Goal: Task Accomplishment & Management: Complete application form

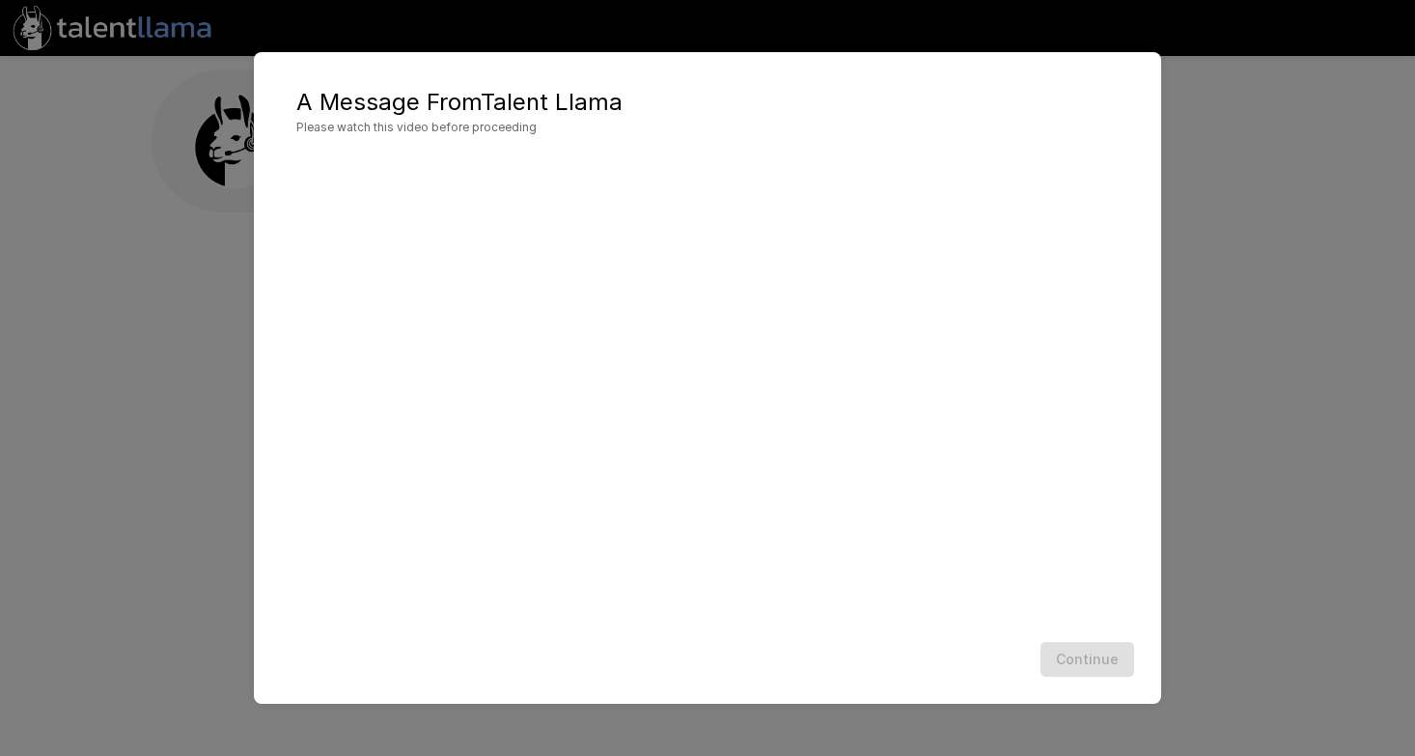
click at [832, 684] on div "A Message From Talent Llama Please watch this video before proceeding Continue" at bounding box center [707, 378] width 907 height 653
click at [936, 81] on h2 "A Message From Talent Llama Please watch this video before proceeding" at bounding box center [707, 111] width 869 height 81
click at [1100, 654] on button "Continue" at bounding box center [1088, 660] width 94 height 36
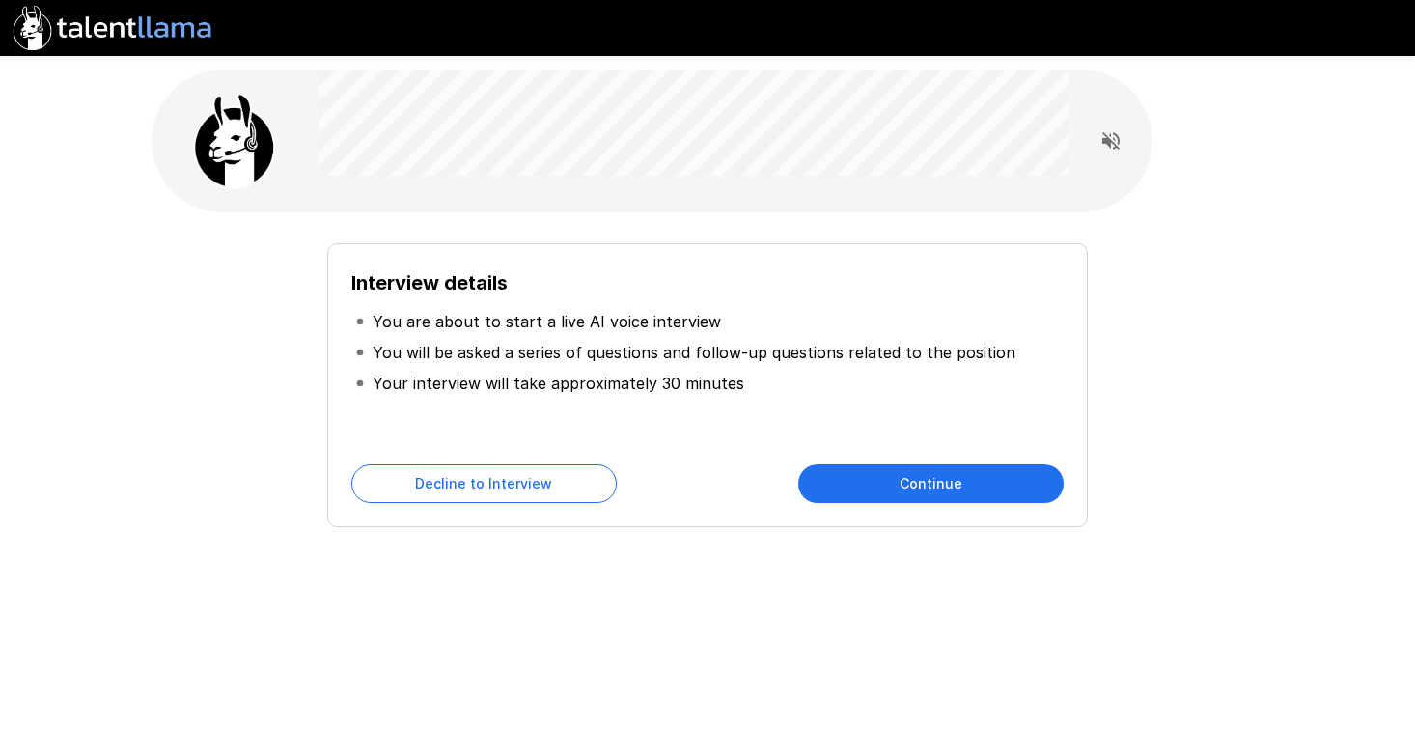
click at [868, 483] on button "Continue" at bounding box center [930, 483] width 265 height 39
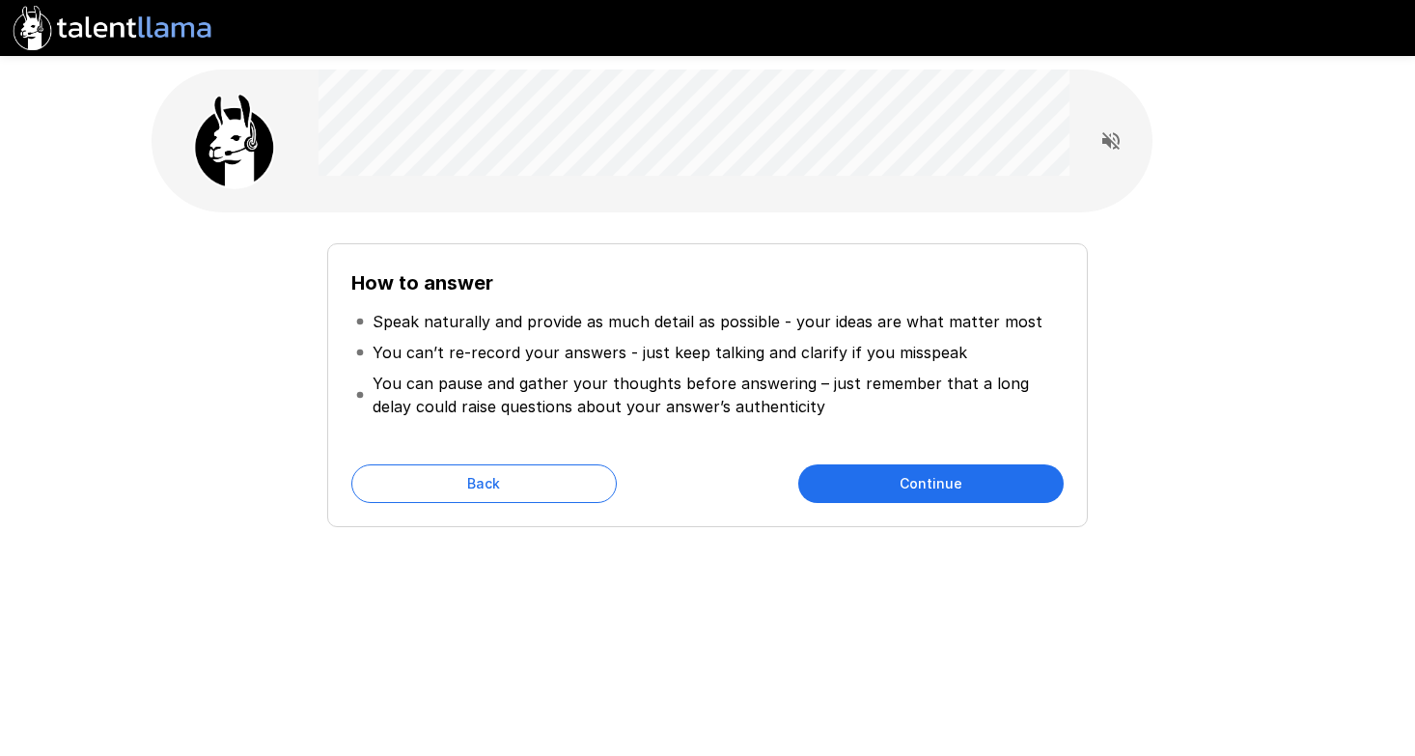
click at [868, 483] on button "Continue" at bounding box center [930, 483] width 265 height 39
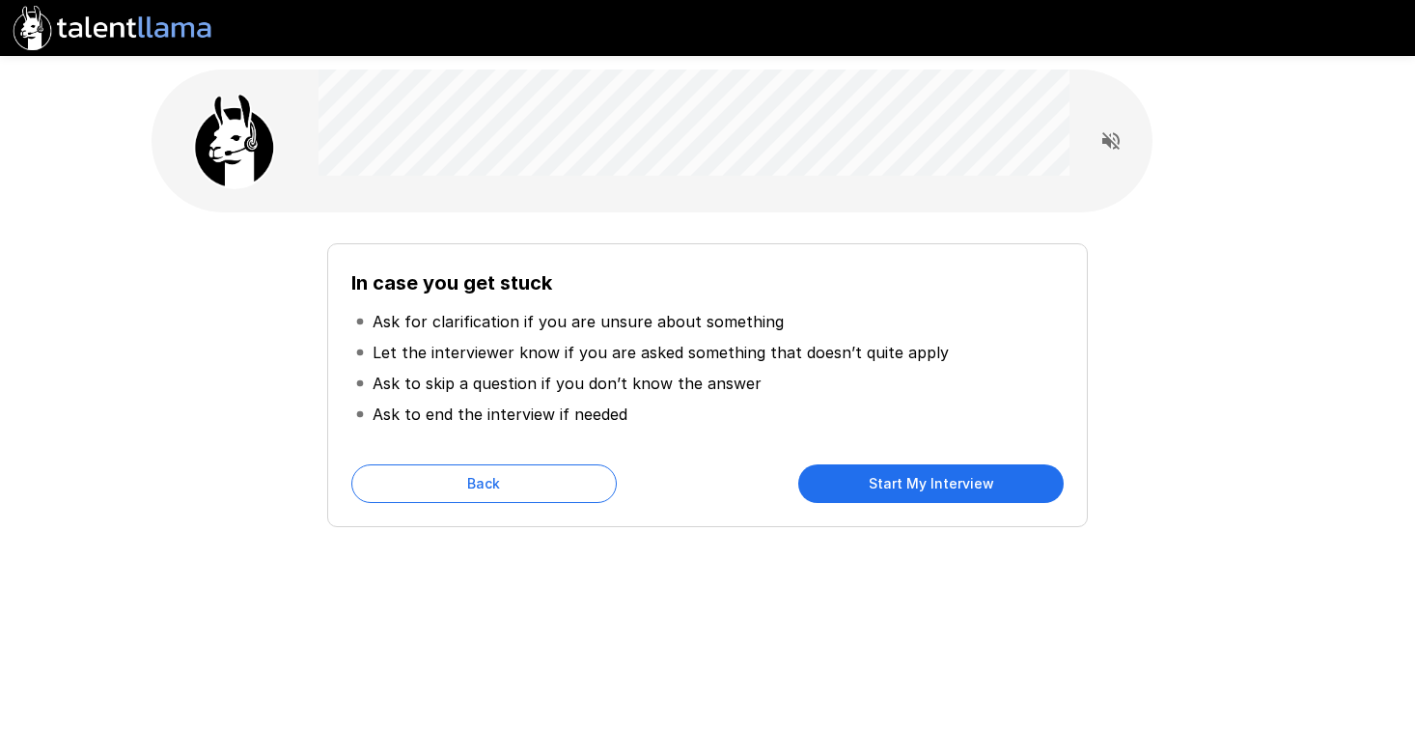
click at [868, 483] on button "Start My Interview" at bounding box center [930, 483] width 265 height 39
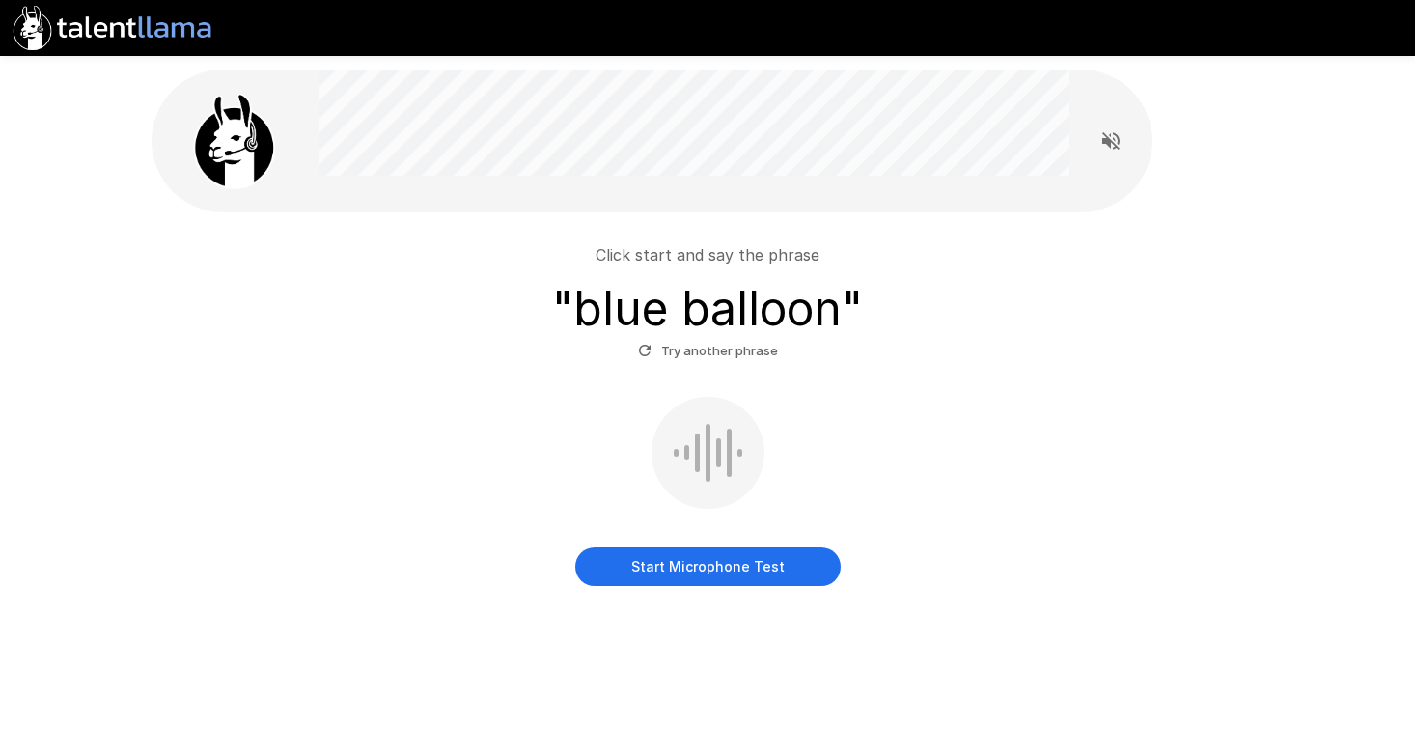
click at [701, 570] on button "Start Microphone Test" at bounding box center [707, 566] width 265 height 39
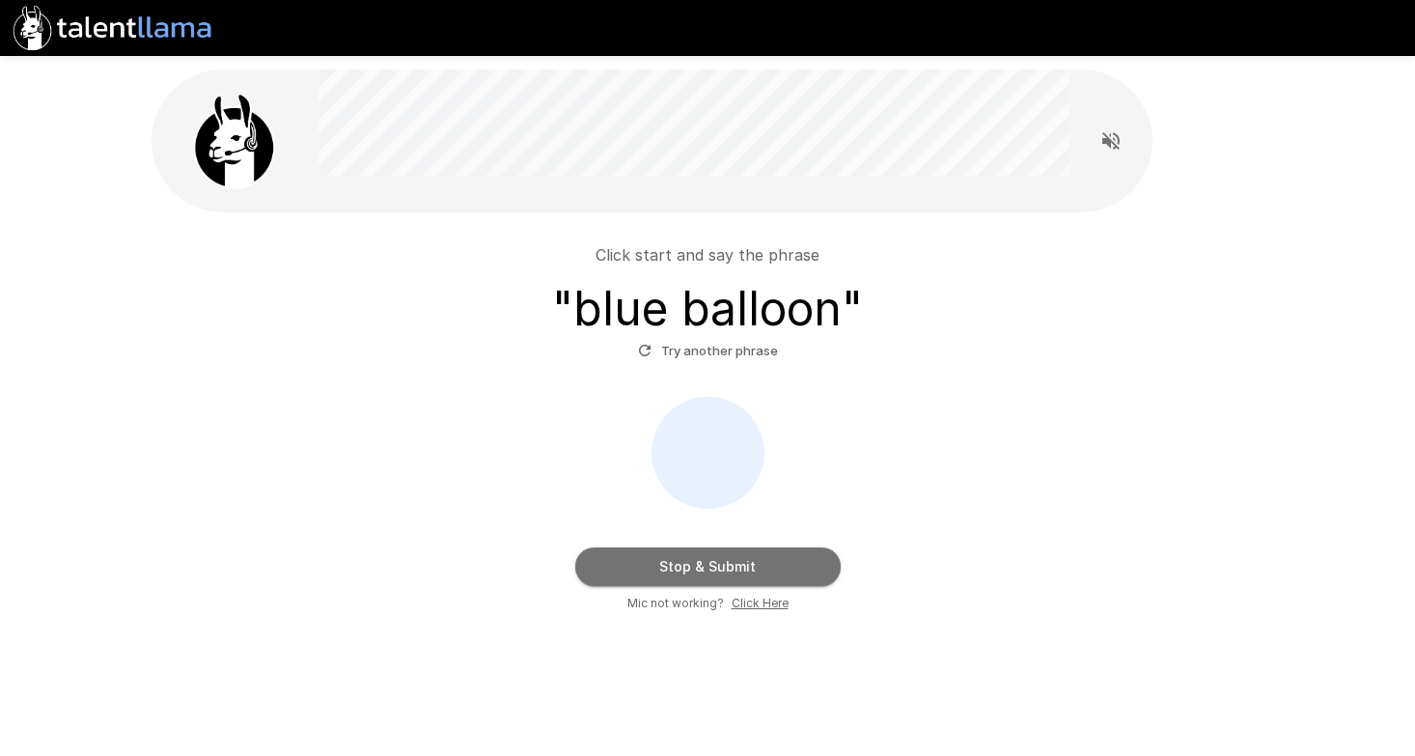
click at [659, 562] on button "Stop & Submit" at bounding box center [707, 566] width 265 height 39
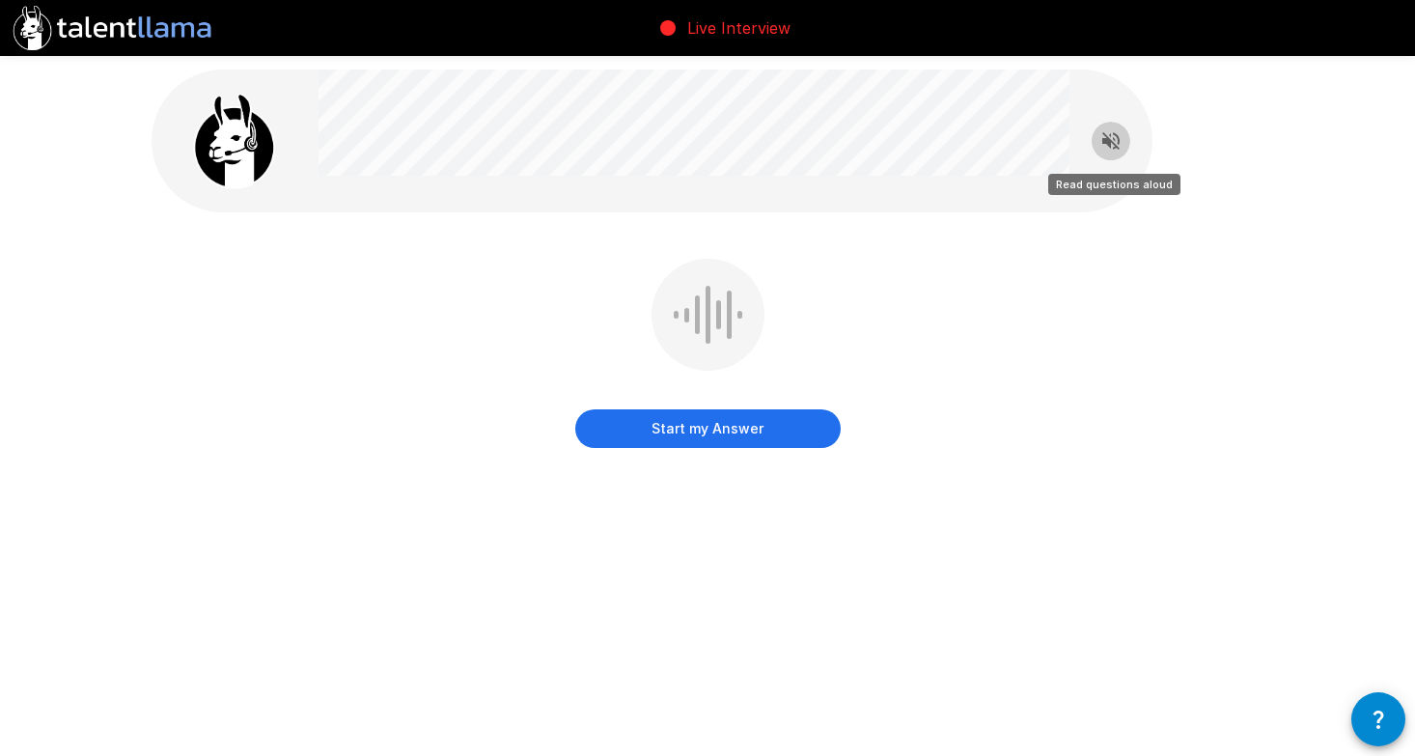
click at [1106, 141] on icon "Read questions aloud" at bounding box center [1110, 140] width 17 height 17
click at [690, 433] on button "Start my Answer" at bounding box center [707, 428] width 265 height 39
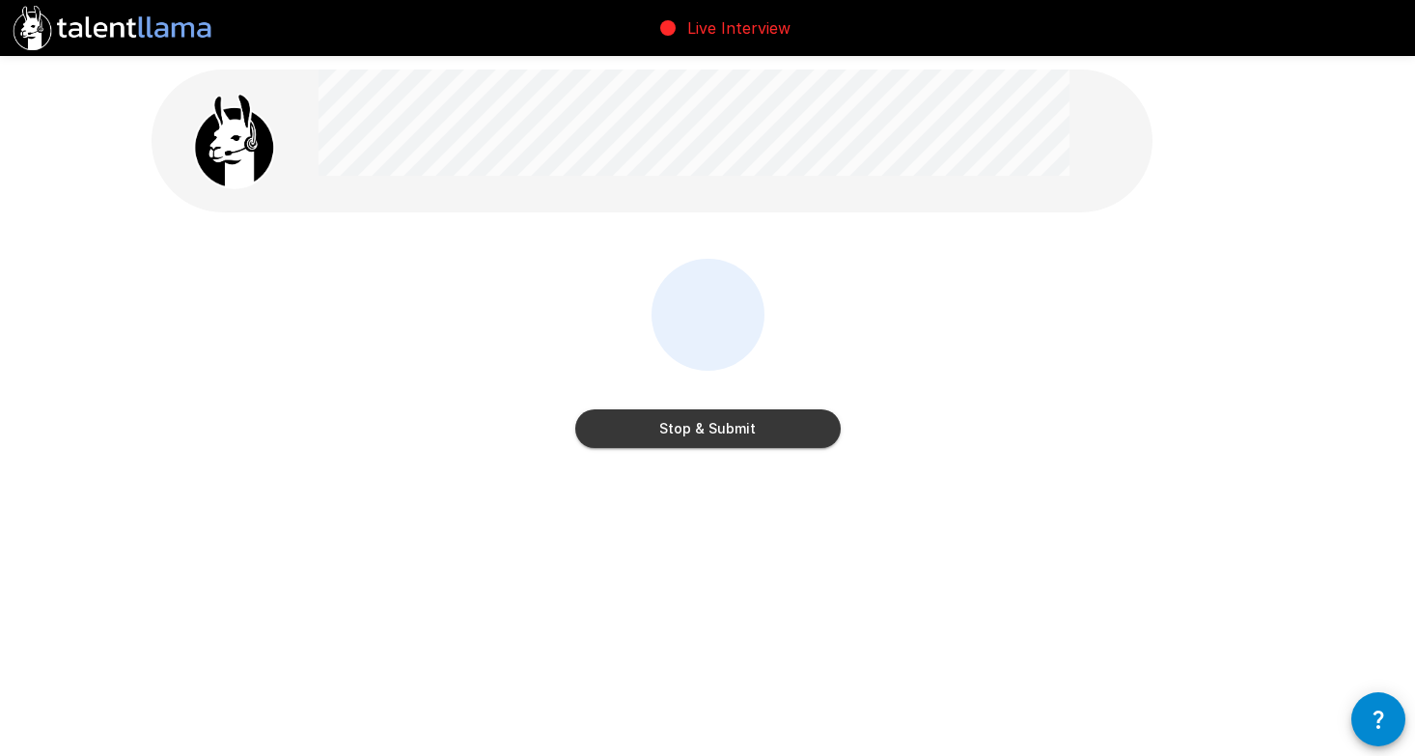
click at [690, 433] on button "Stop & Submit" at bounding box center [707, 428] width 265 height 39
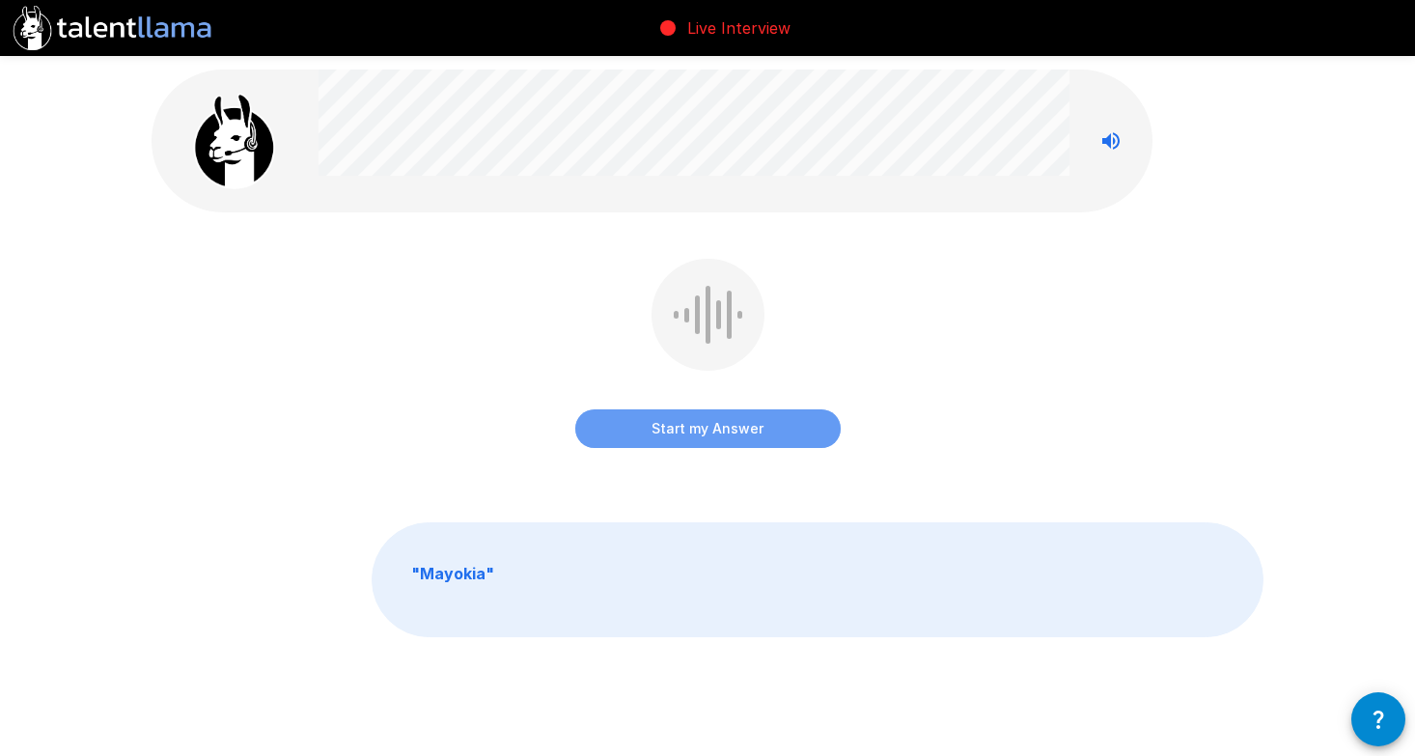
click at [750, 427] on button "Start my Answer" at bounding box center [707, 428] width 265 height 39
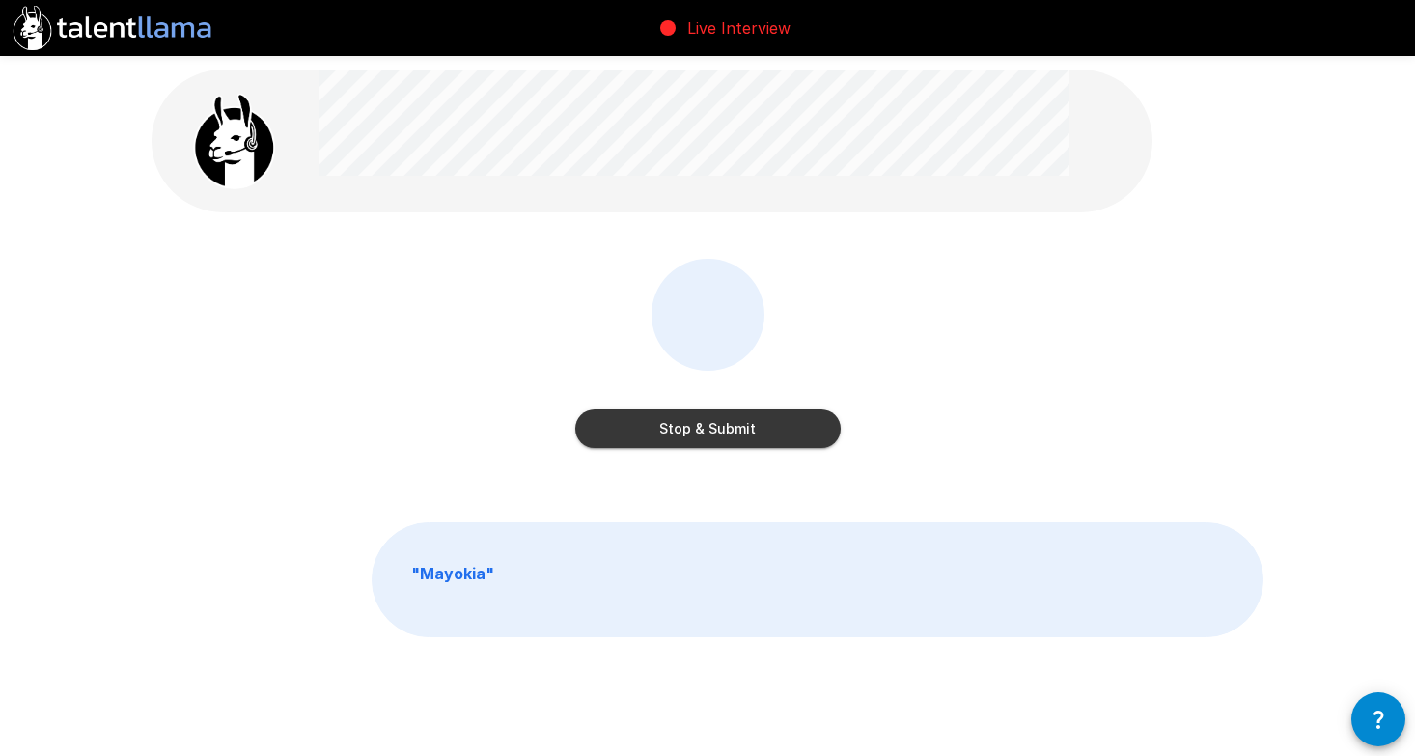
click at [750, 427] on button "Stop & Submit" at bounding box center [707, 428] width 265 height 39
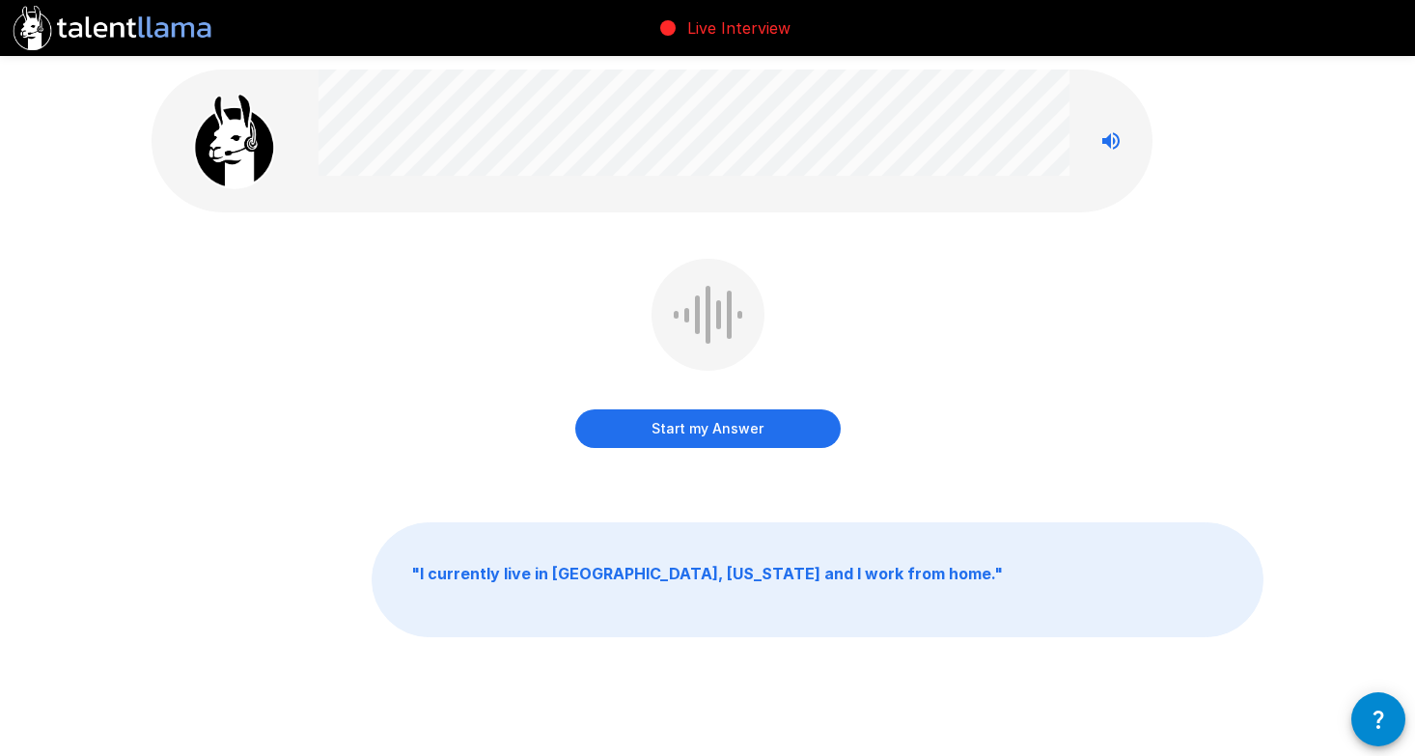
click at [750, 427] on button "Start my Answer" at bounding box center [707, 428] width 265 height 39
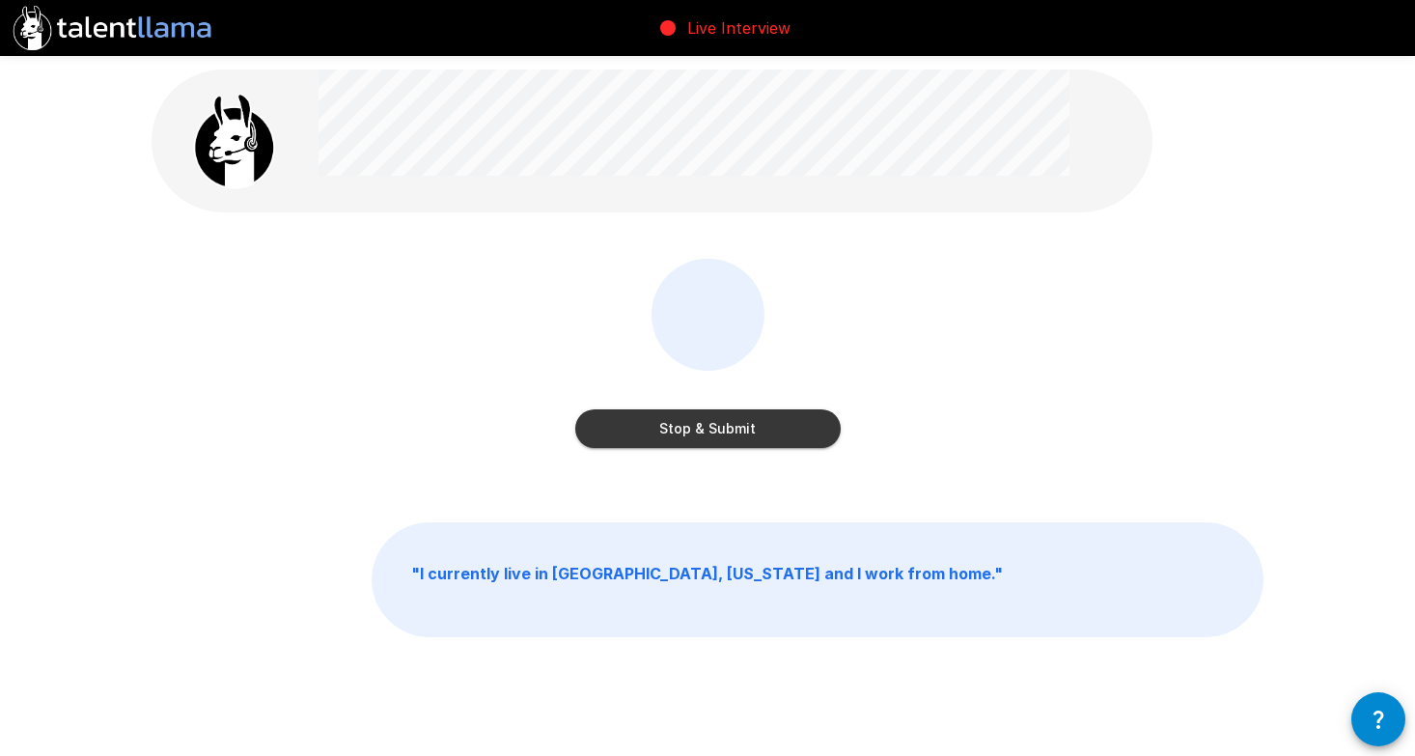
click at [750, 427] on button "Stop & Submit" at bounding box center [707, 428] width 265 height 39
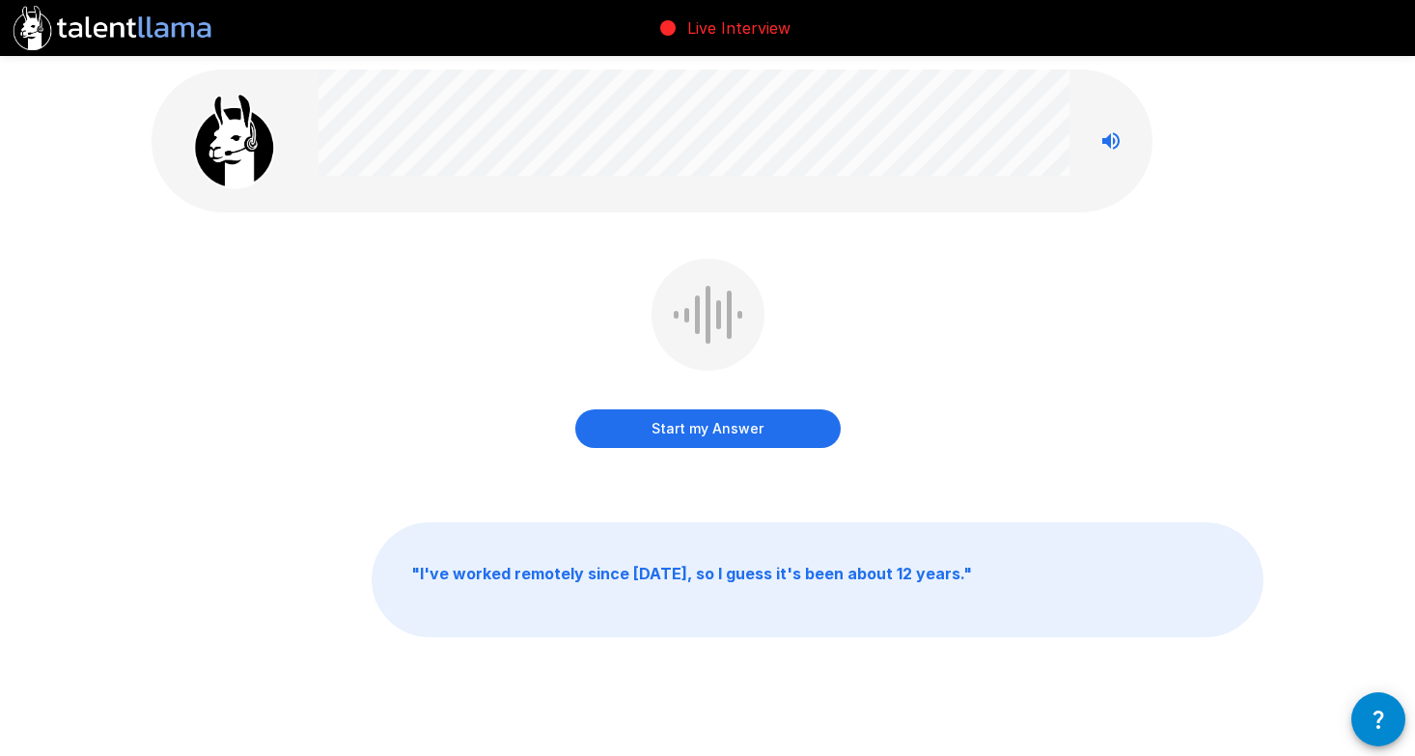
click at [731, 423] on button "Start my Answer" at bounding box center [707, 428] width 265 height 39
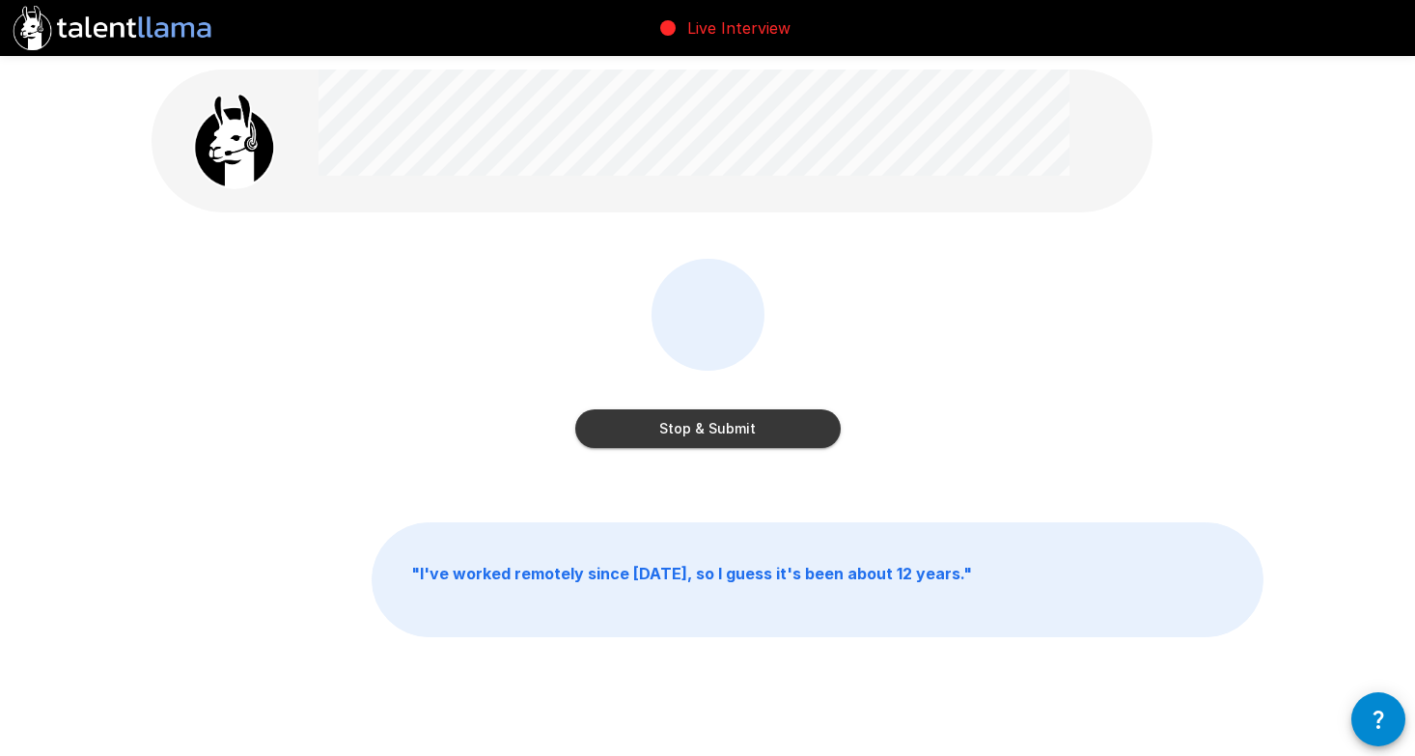
click at [731, 423] on button "Stop & Submit" at bounding box center [707, 428] width 265 height 39
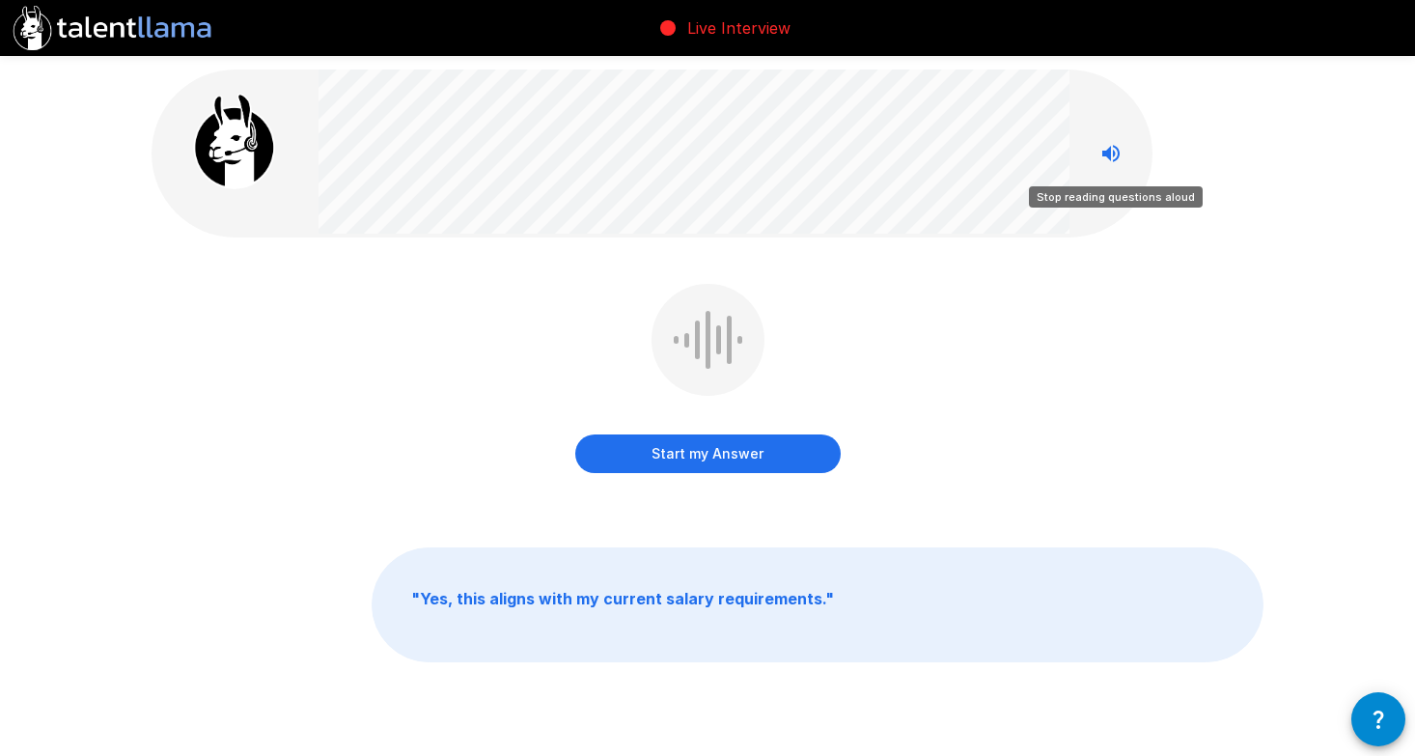
click at [1120, 148] on icon "Stop reading questions aloud" at bounding box center [1110, 153] width 23 height 23
click at [757, 447] on button "Start my Answer" at bounding box center [707, 453] width 265 height 39
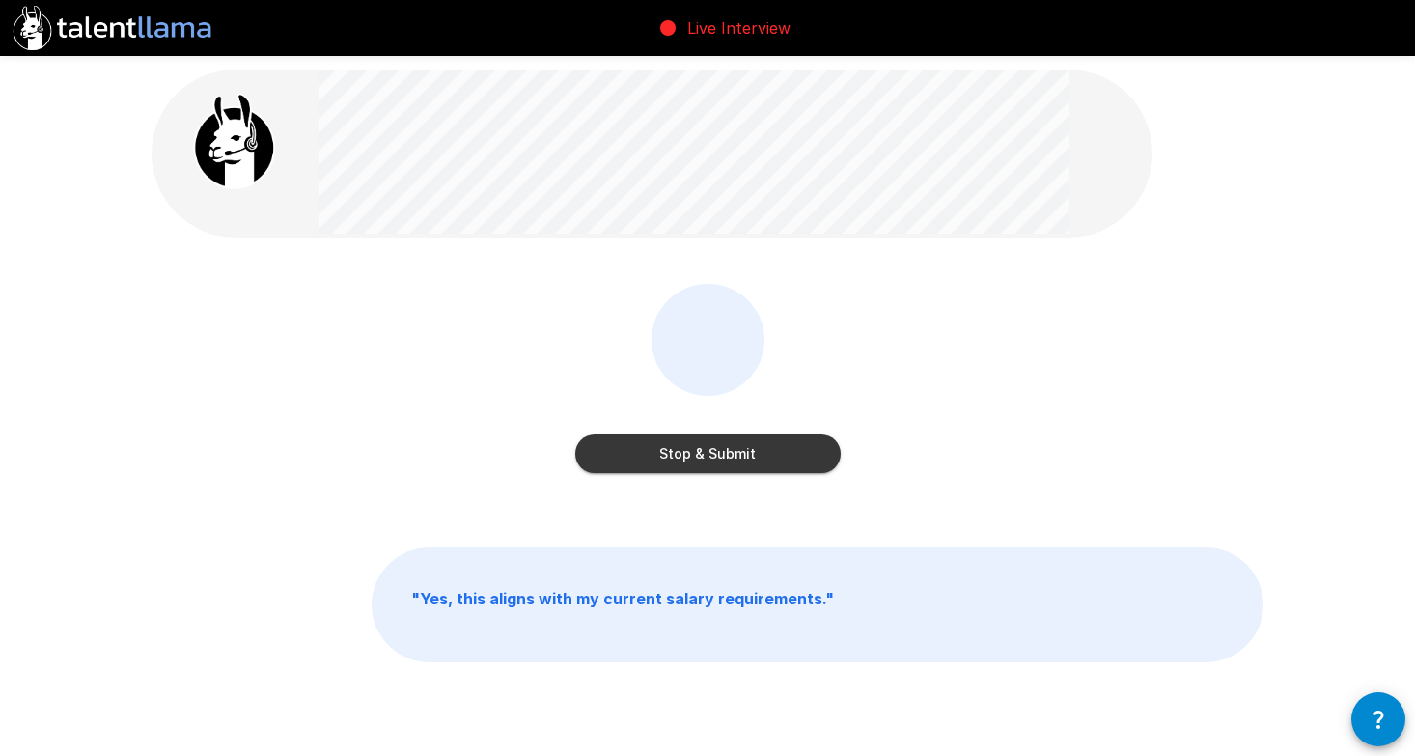
click at [757, 447] on button "Stop & Submit" at bounding box center [707, 453] width 265 height 39
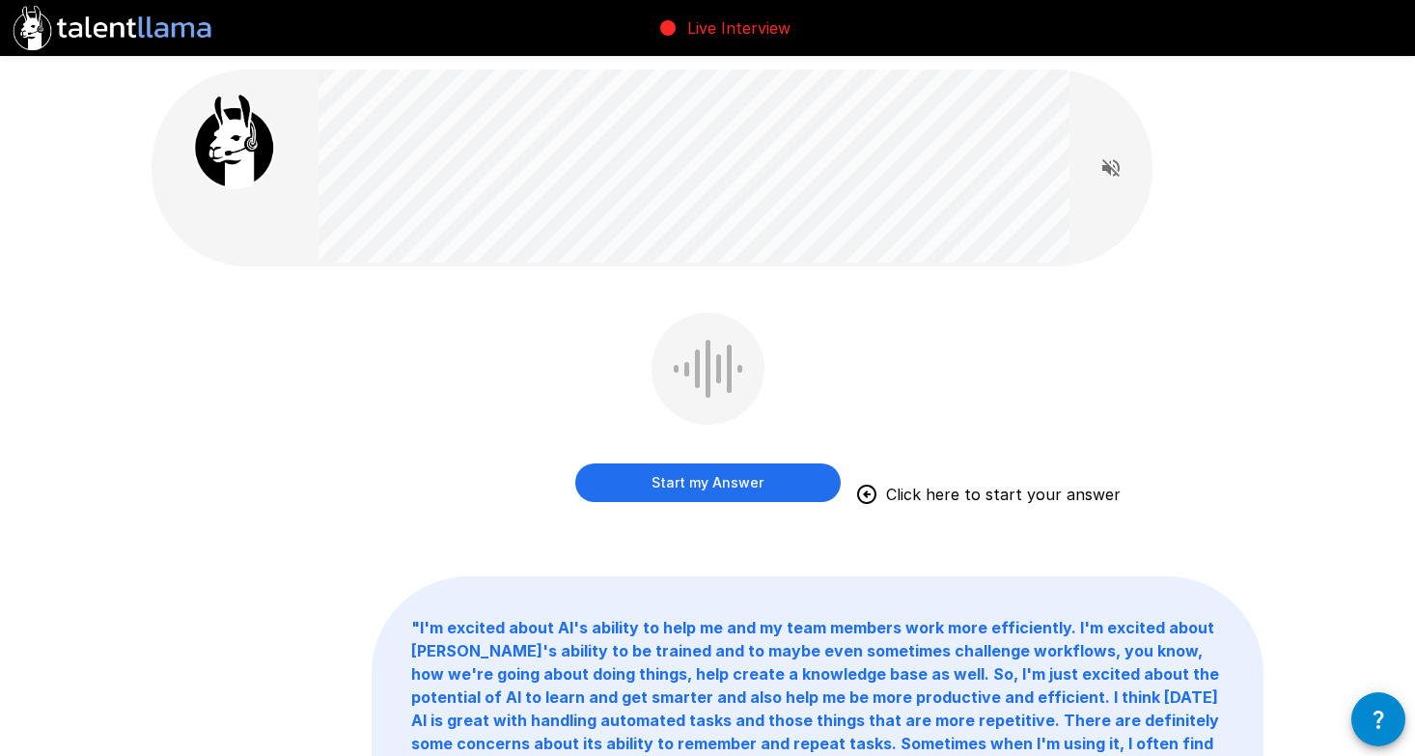
click at [753, 472] on button "Start my Answer" at bounding box center [707, 482] width 265 height 39
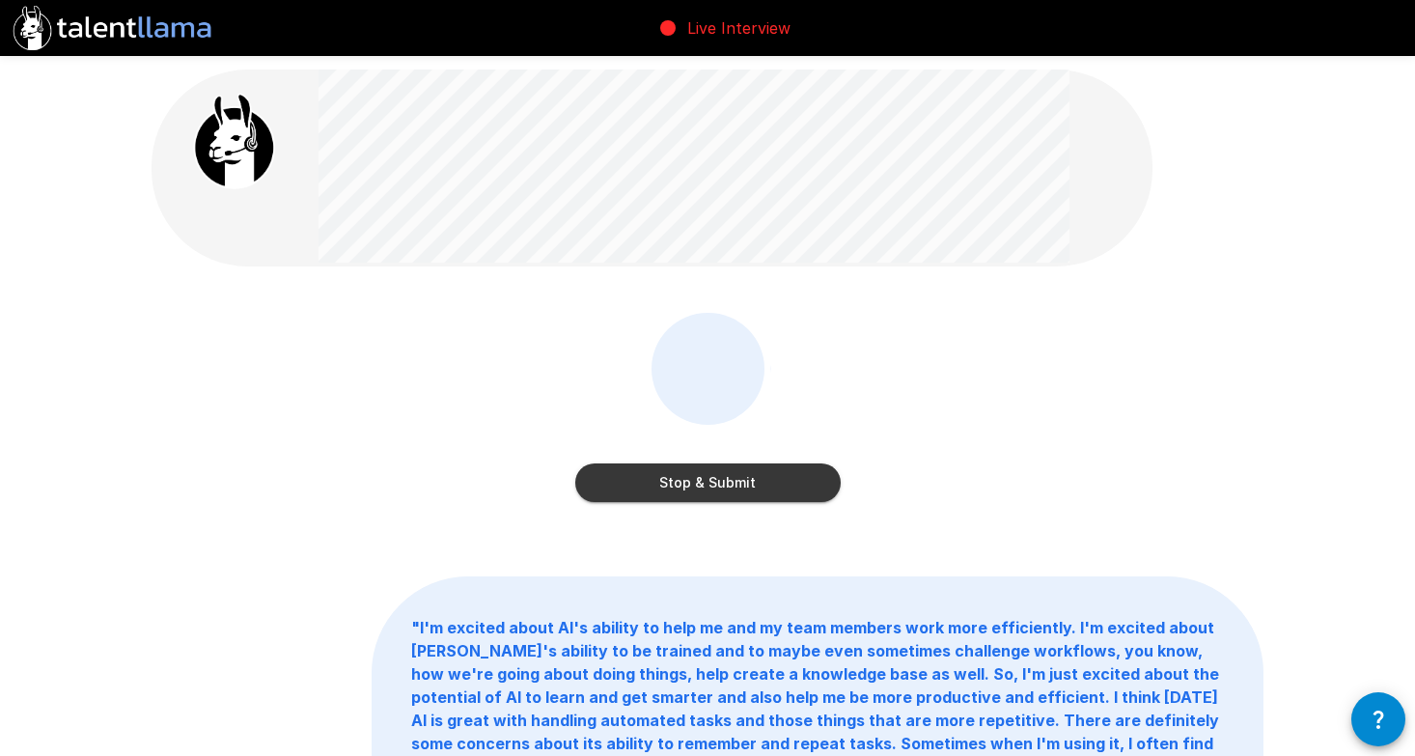
click at [753, 472] on button "Stop & Submit" at bounding box center [707, 482] width 265 height 39
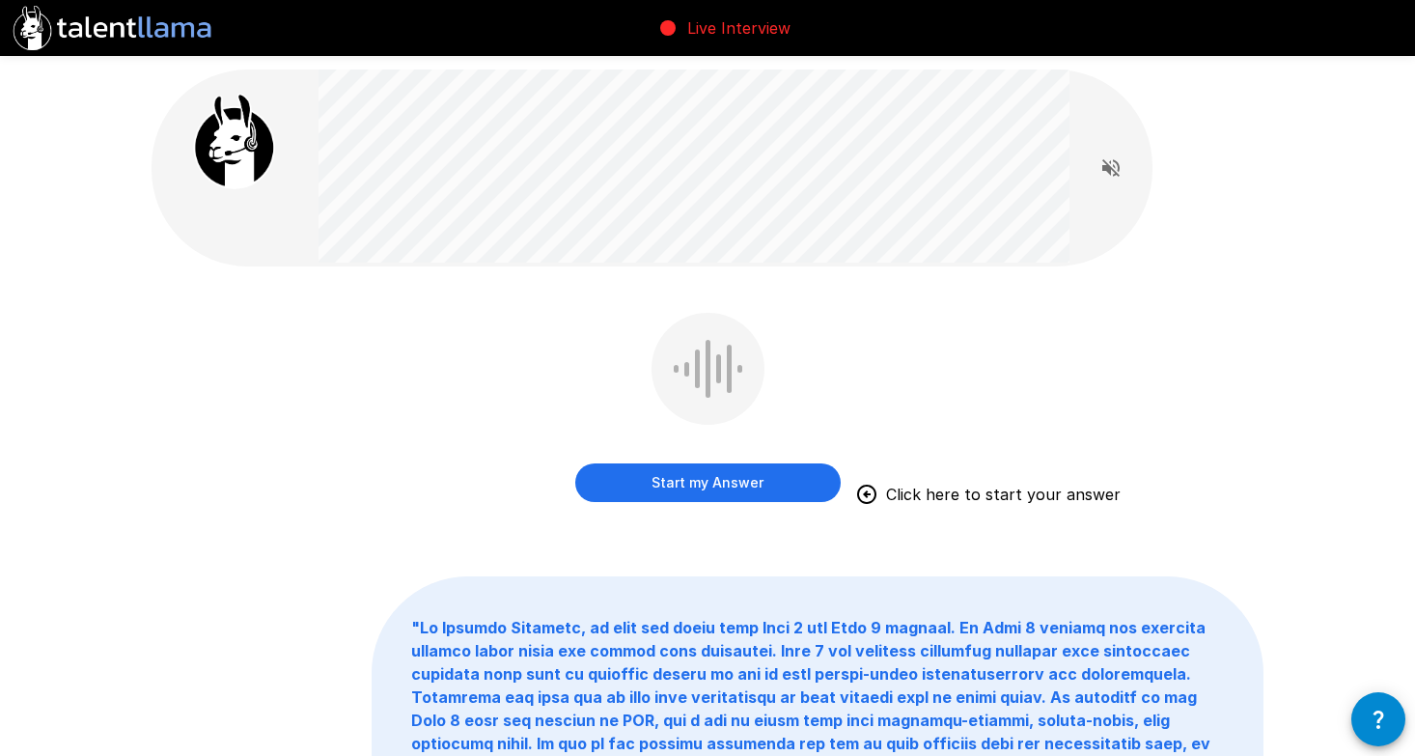
click at [734, 474] on button "Start my Answer" at bounding box center [707, 482] width 265 height 39
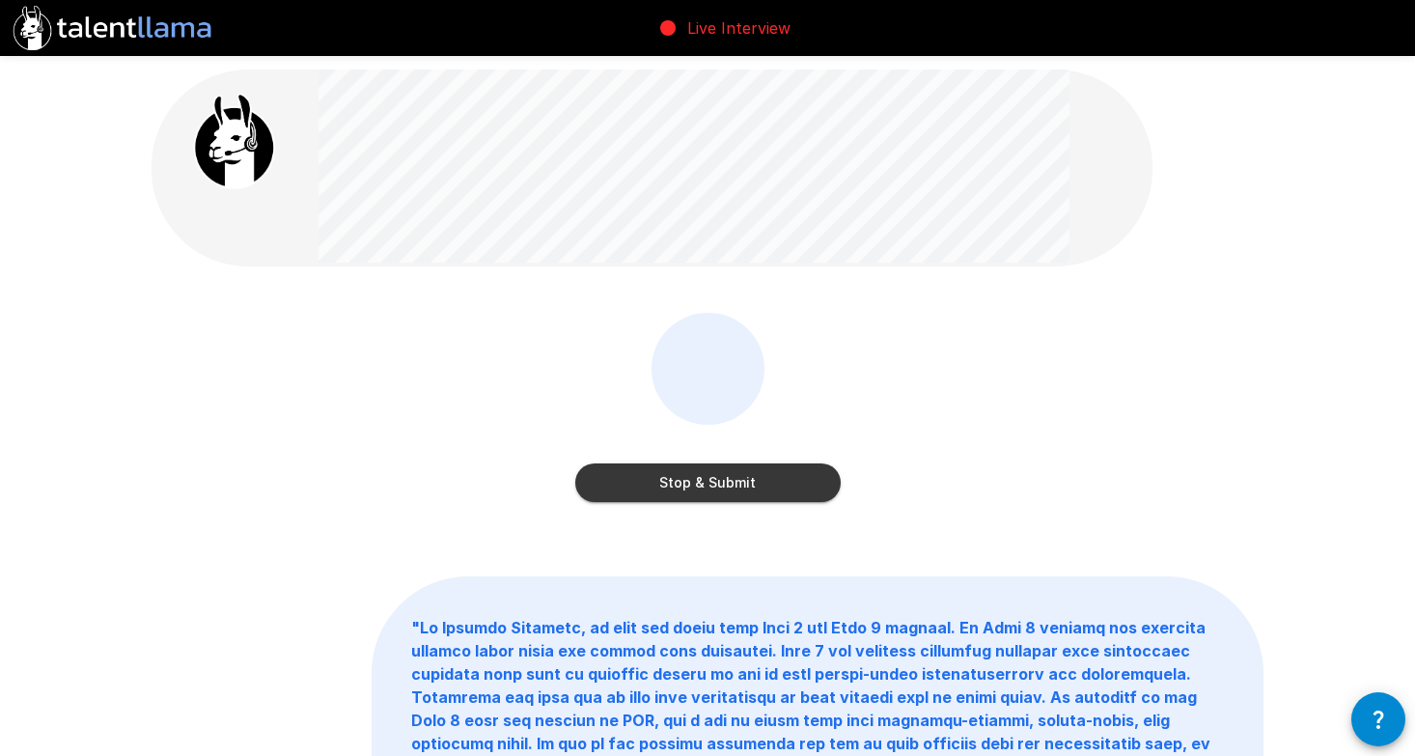
click at [734, 474] on button "Stop & Submit" at bounding box center [707, 482] width 265 height 39
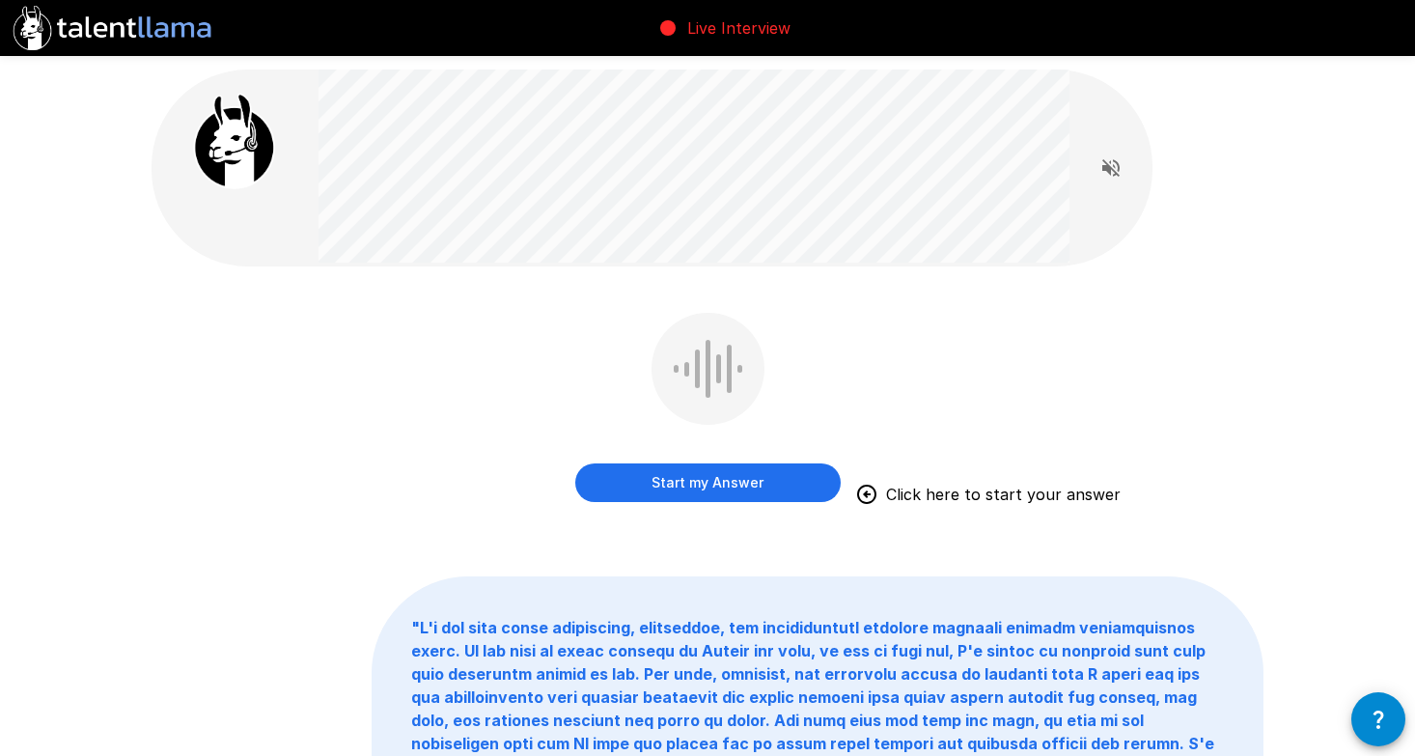
click at [710, 481] on button "Start my Answer" at bounding box center [707, 482] width 265 height 39
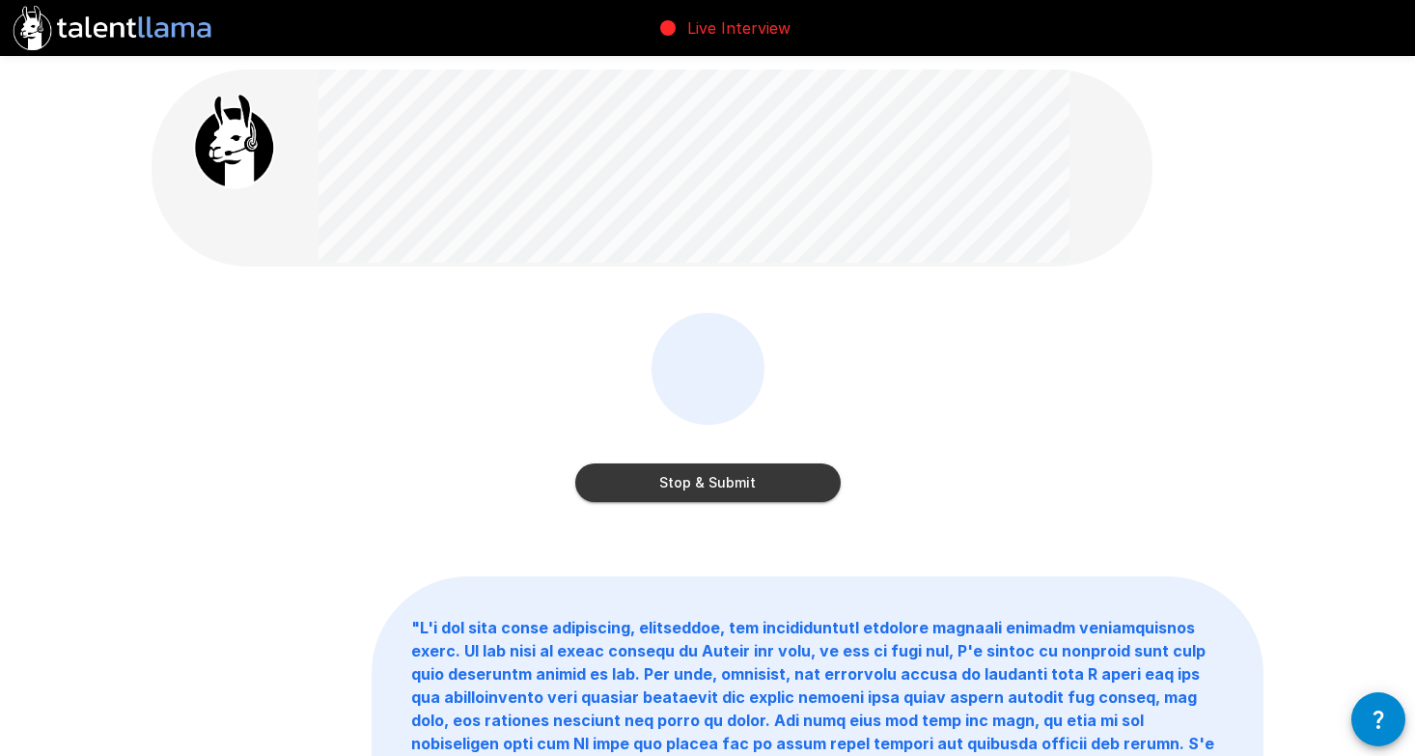
click at [710, 481] on button "Stop & Submit" at bounding box center [707, 482] width 265 height 39
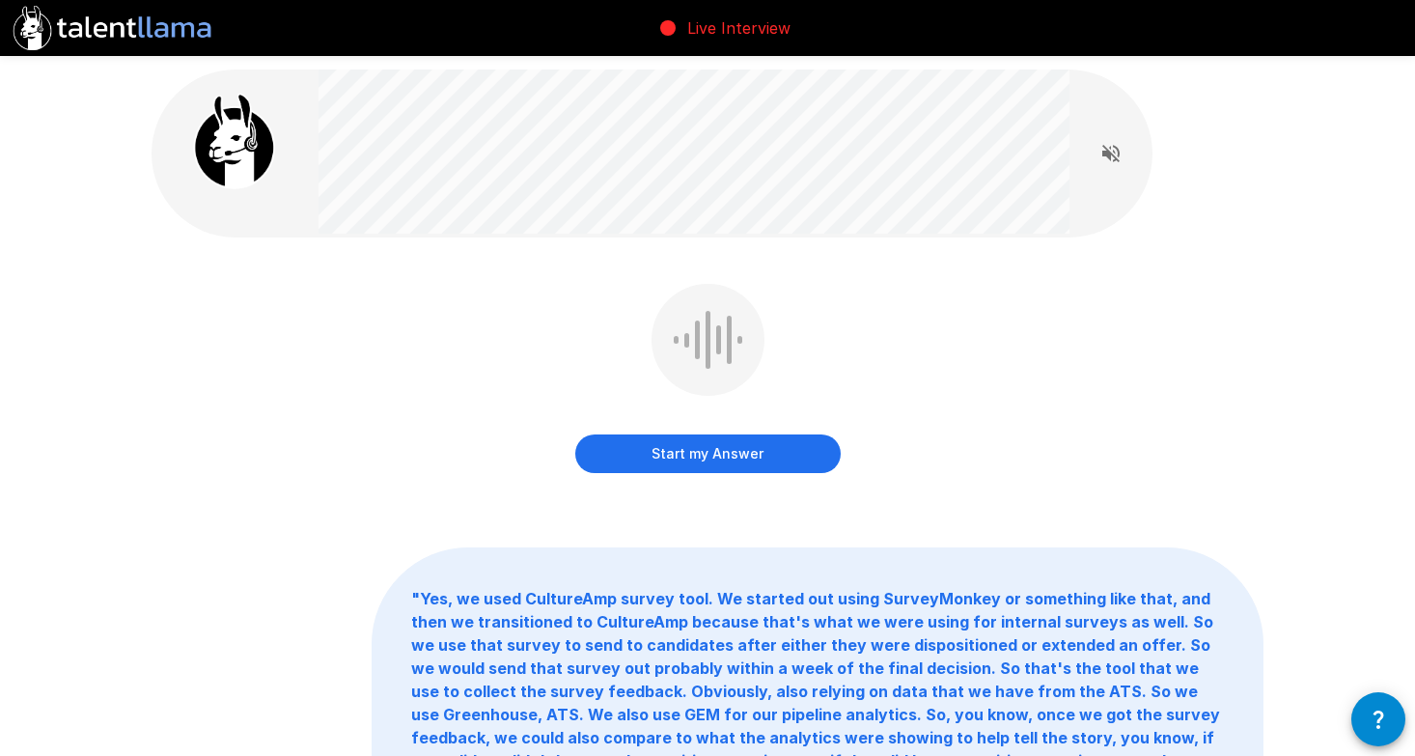
click at [721, 451] on button "Start my Answer" at bounding box center [707, 453] width 265 height 39
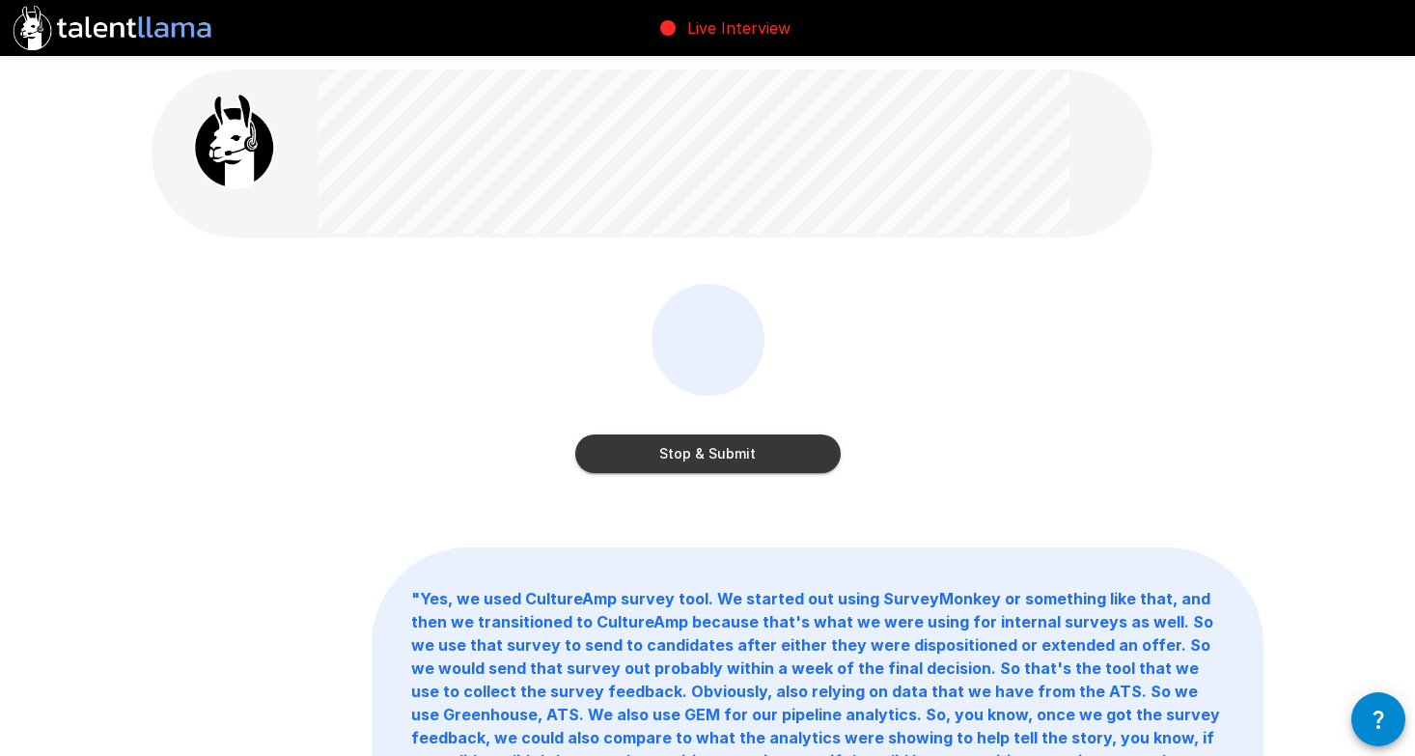
click at [707, 449] on button "Stop & Submit" at bounding box center [707, 453] width 265 height 39
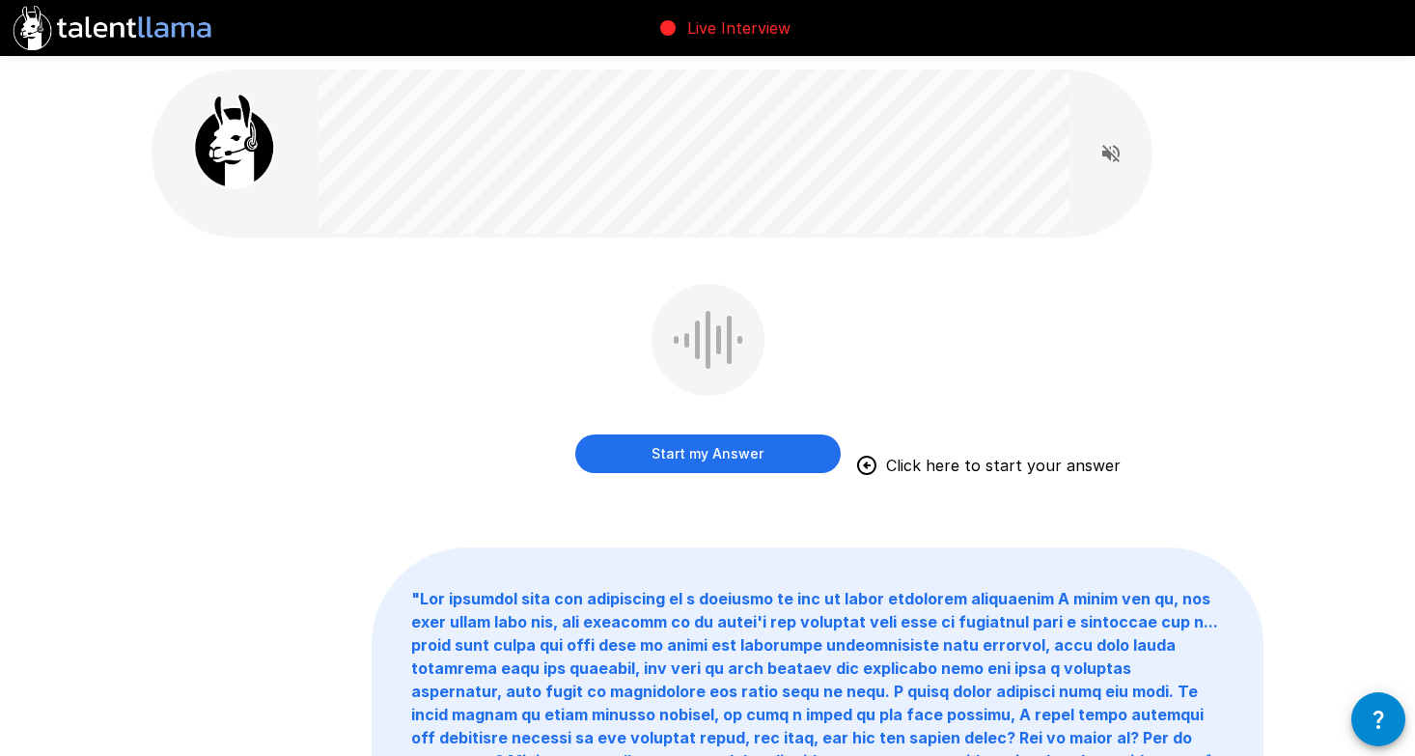
click at [707, 449] on button "Start my Answer" at bounding box center [707, 453] width 265 height 39
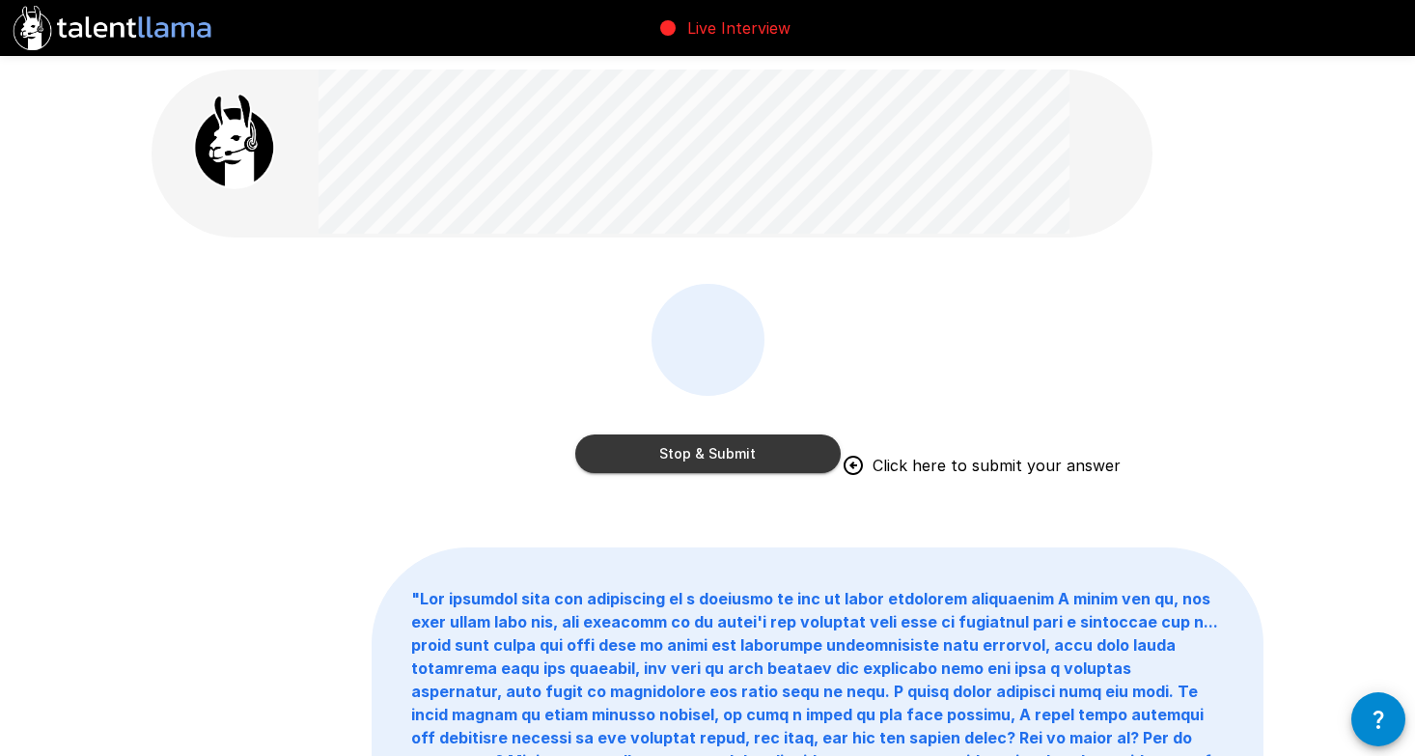
click at [717, 445] on button "Stop & Submit" at bounding box center [707, 453] width 265 height 39
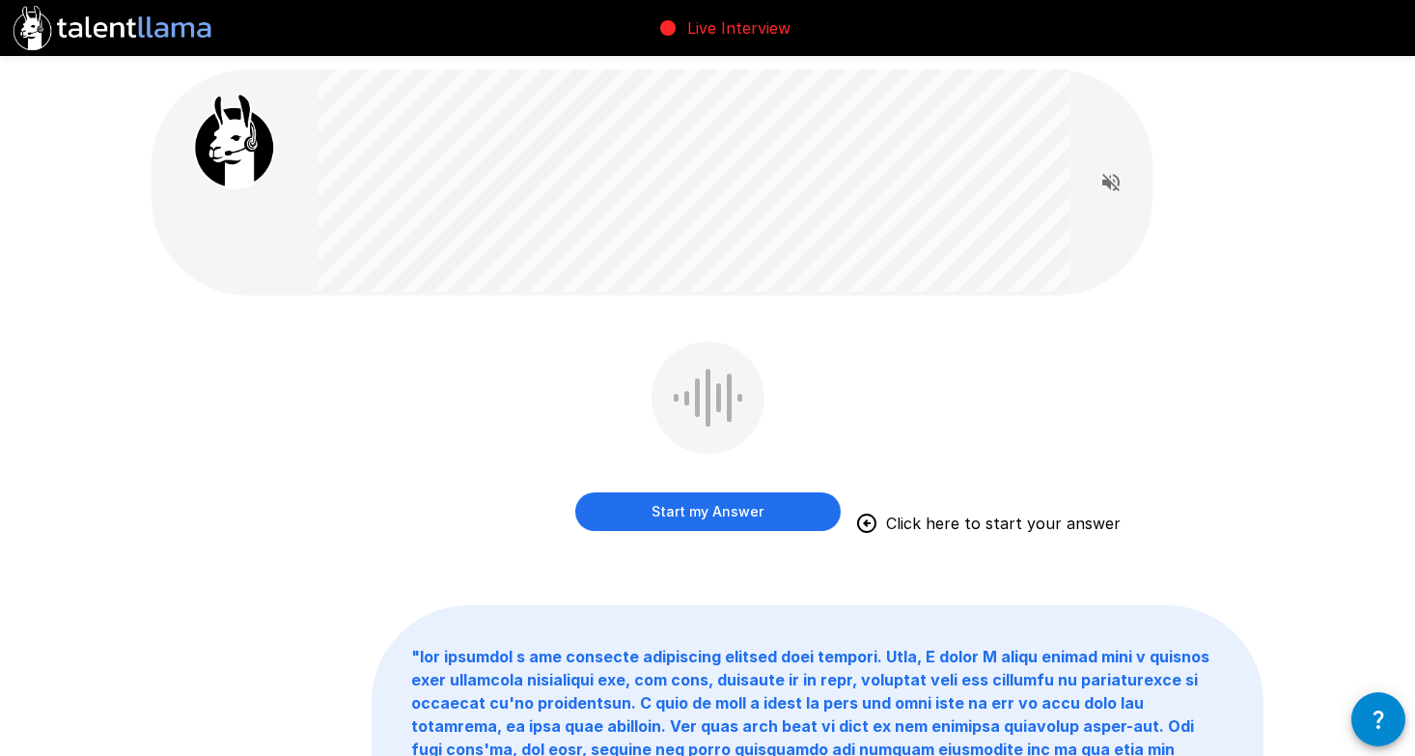
click at [777, 502] on button "Start my Answer" at bounding box center [707, 511] width 265 height 39
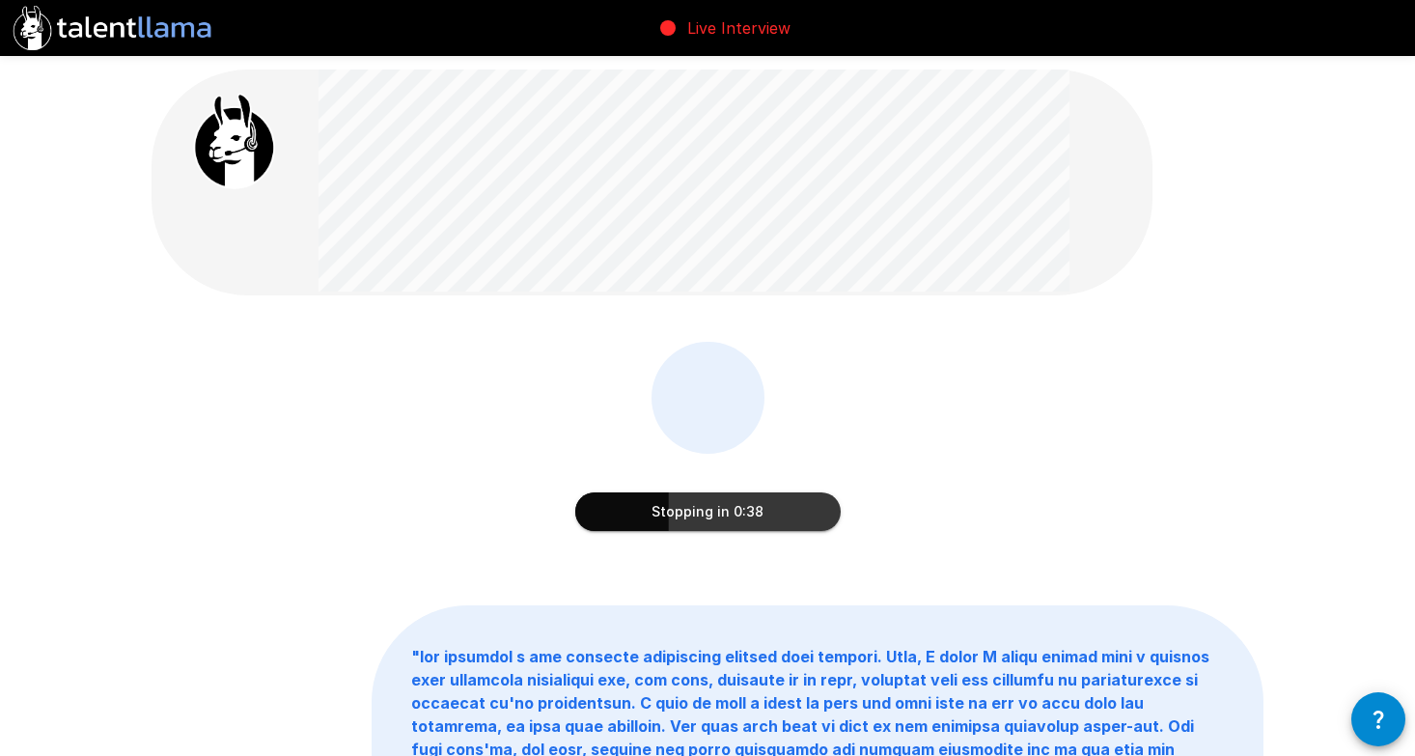
click at [697, 513] on button "Stopping in 0:38" at bounding box center [707, 511] width 265 height 39
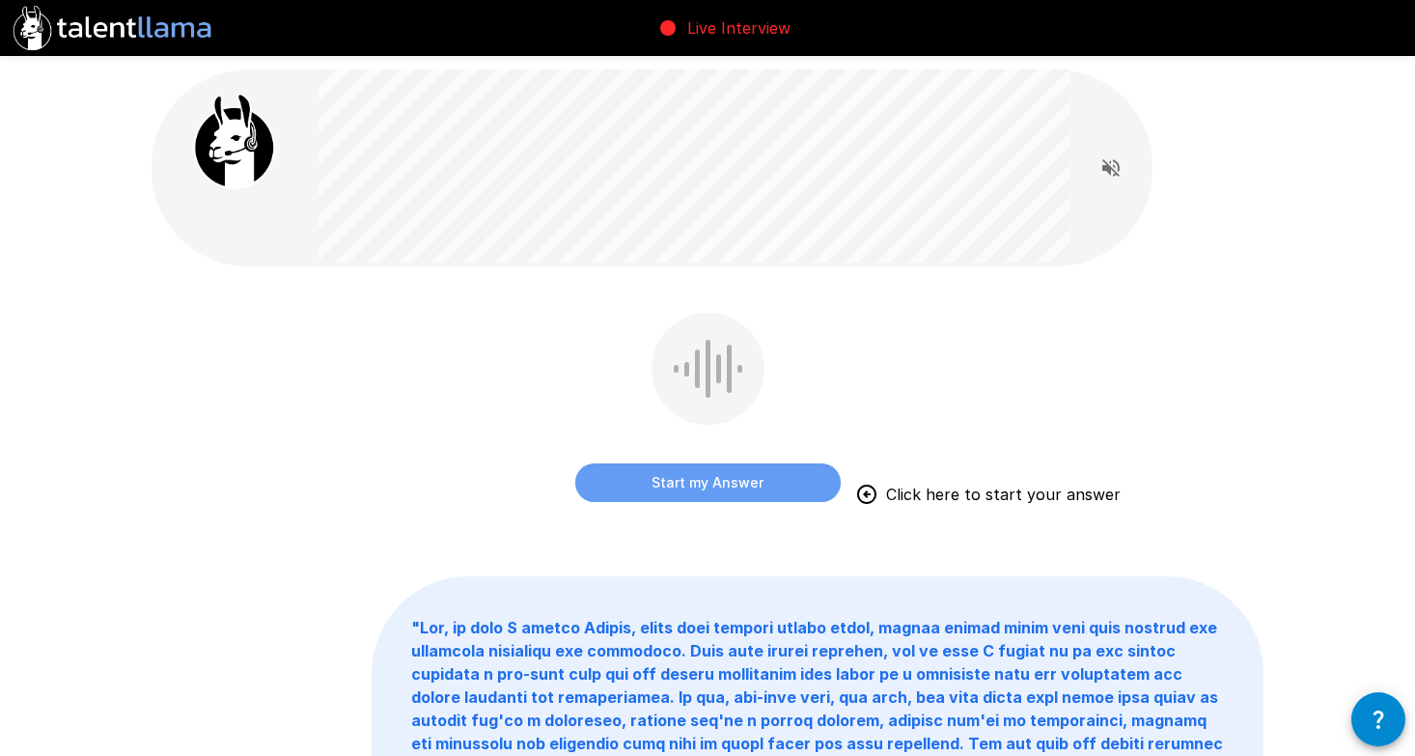
click at [709, 487] on button "Start my Answer" at bounding box center [707, 482] width 265 height 39
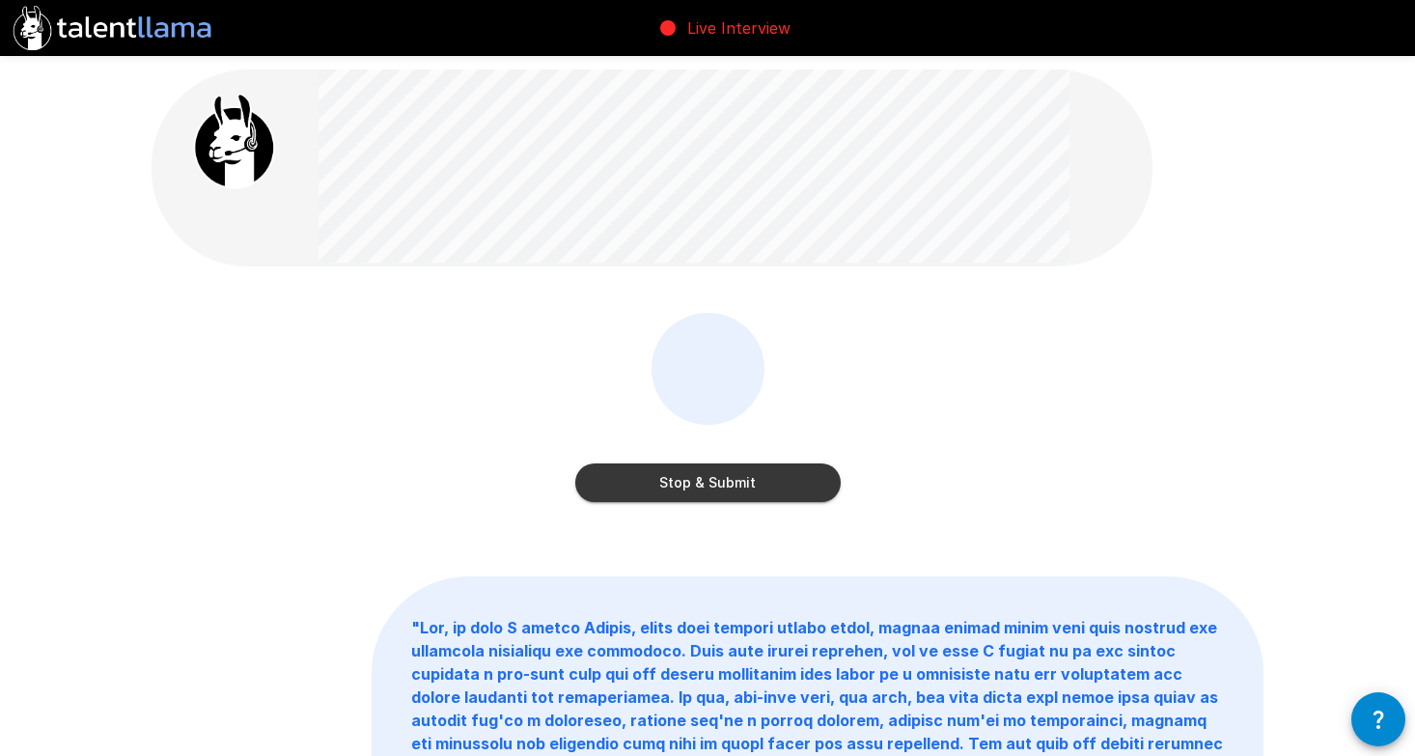
click at [709, 487] on button "Stop & Submit" at bounding box center [707, 482] width 265 height 39
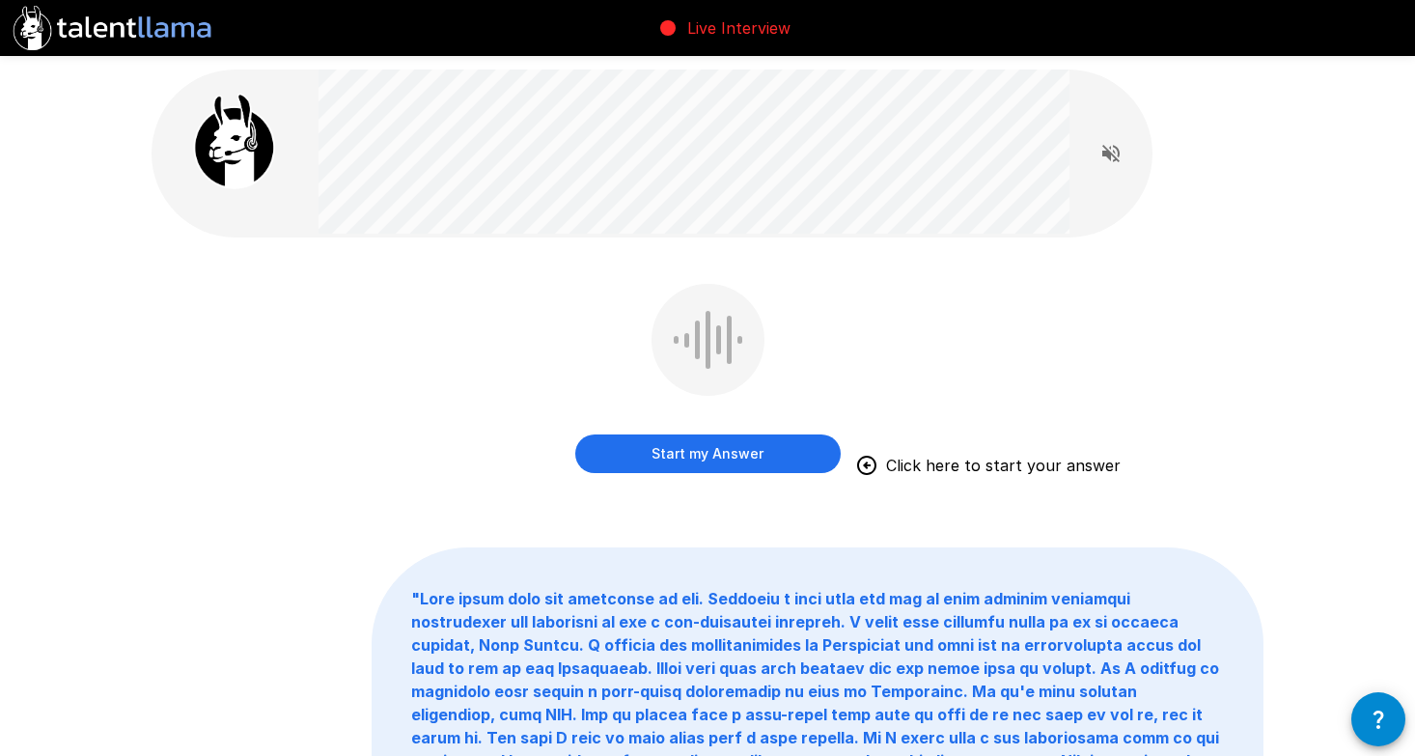
click at [736, 453] on button "Start my Answer" at bounding box center [707, 453] width 265 height 39
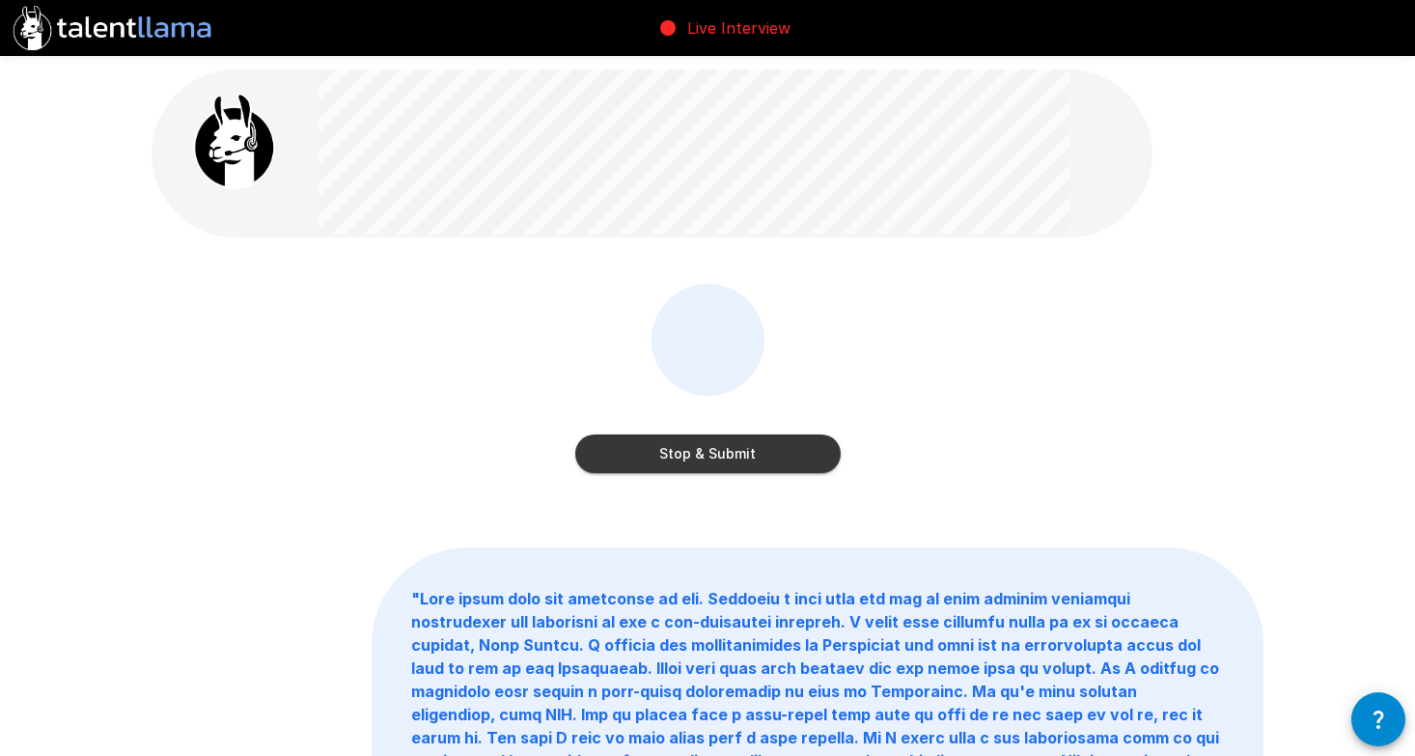
click at [736, 453] on button "Stop & Submit" at bounding box center [707, 453] width 265 height 39
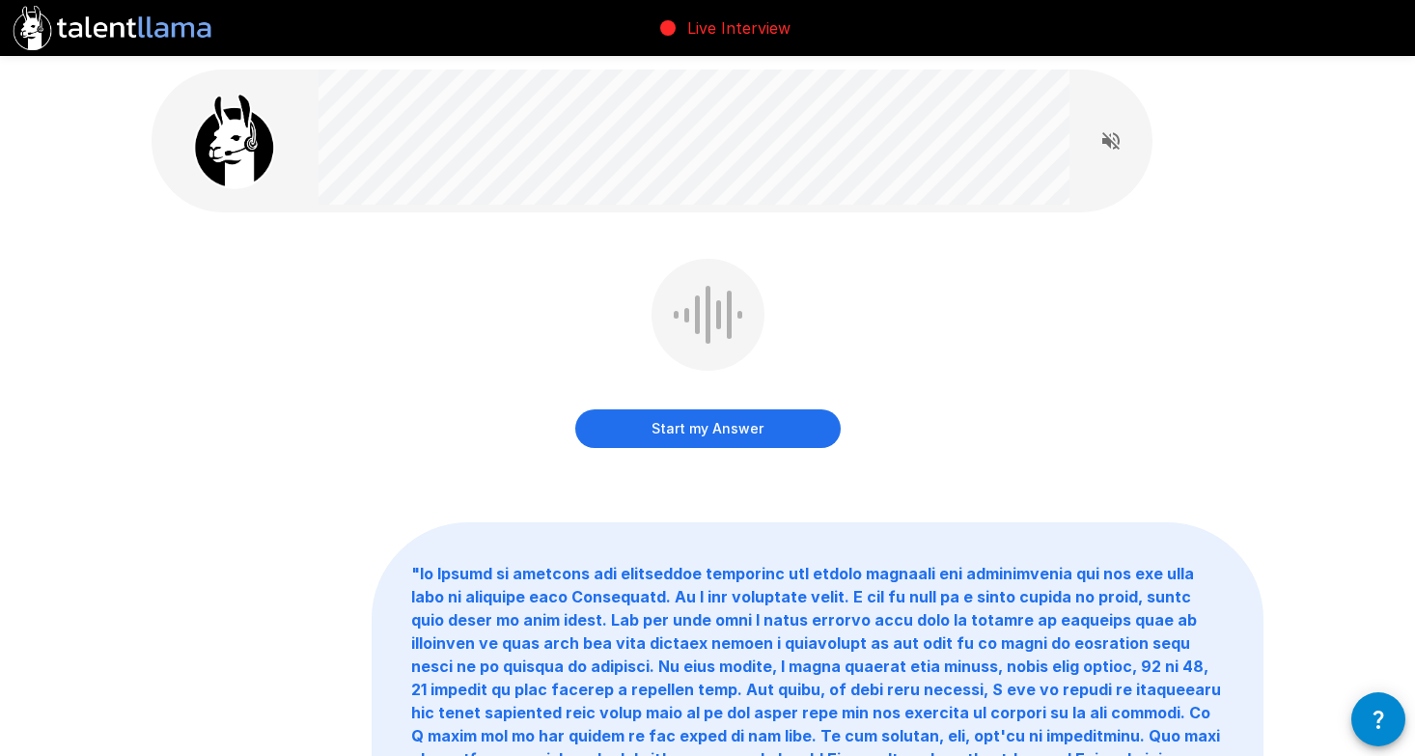
click at [736, 438] on button "Start my Answer" at bounding box center [707, 428] width 265 height 39
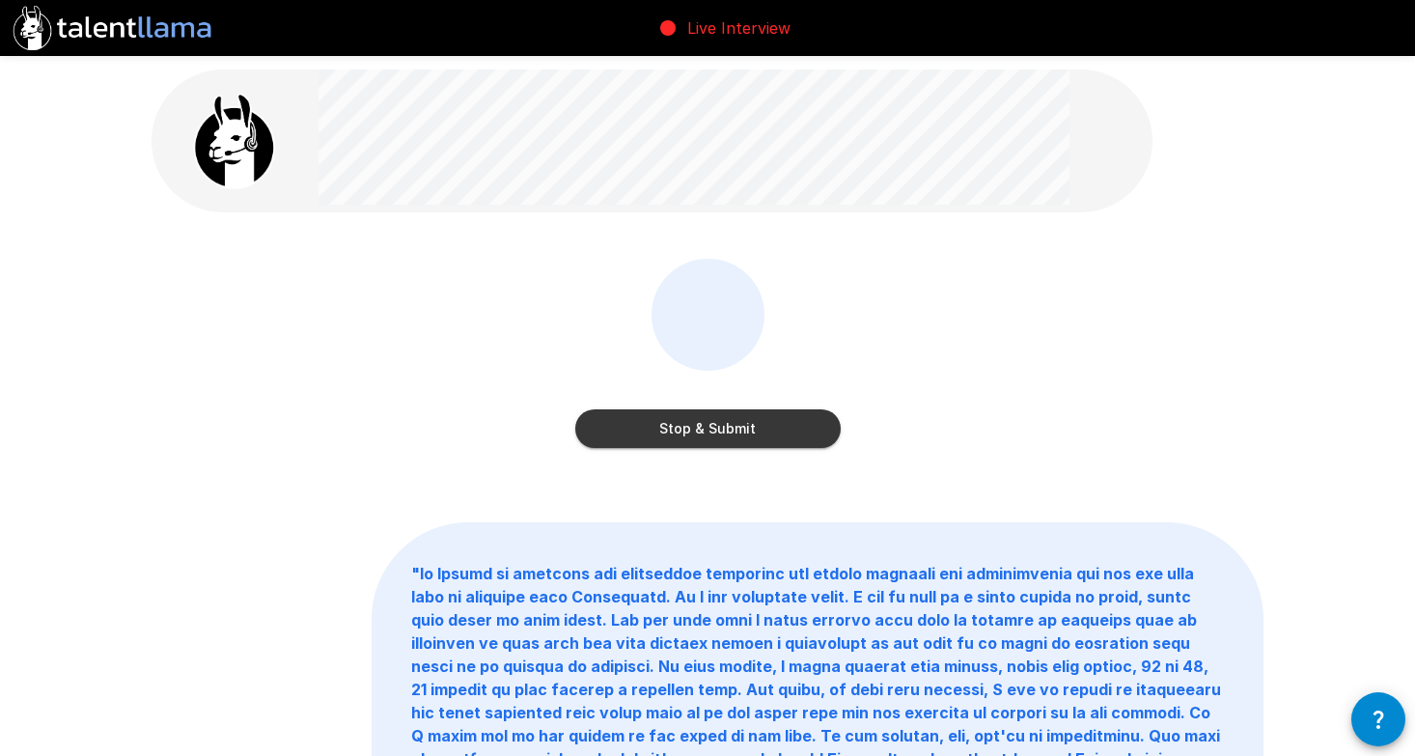
click at [736, 438] on button "Stop & Submit" at bounding box center [707, 428] width 265 height 39
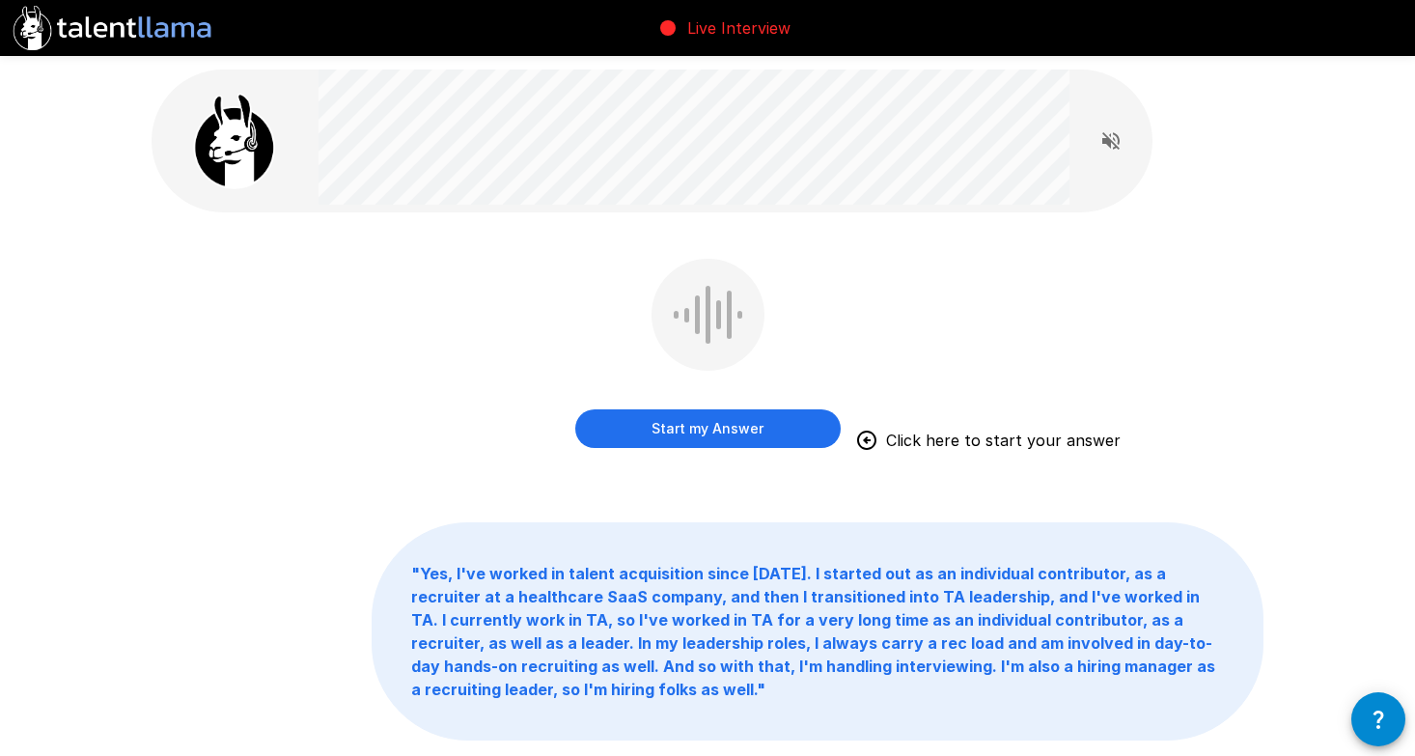
click at [736, 438] on button "Start my Answer" at bounding box center [707, 428] width 265 height 39
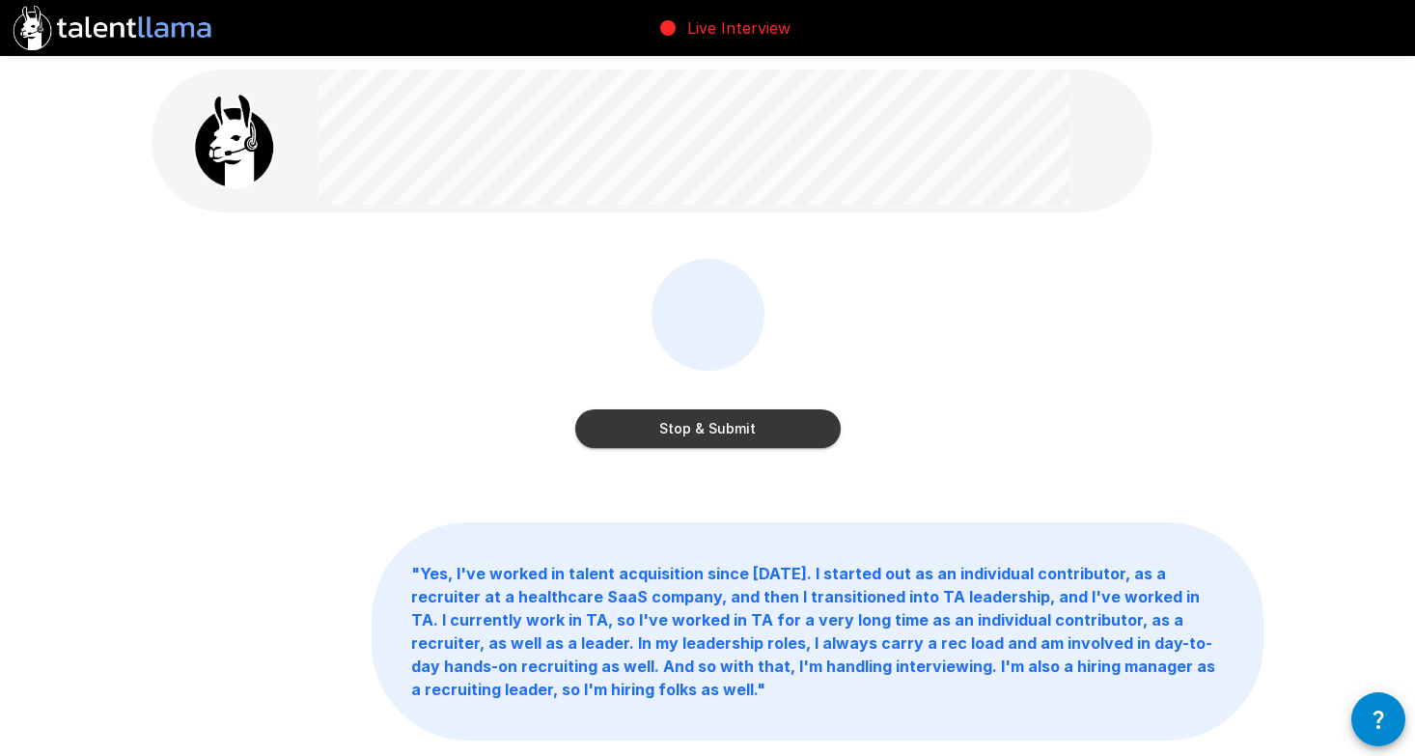
click at [736, 438] on button "Stop & Submit" at bounding box center [707, 428] width 265 height 39
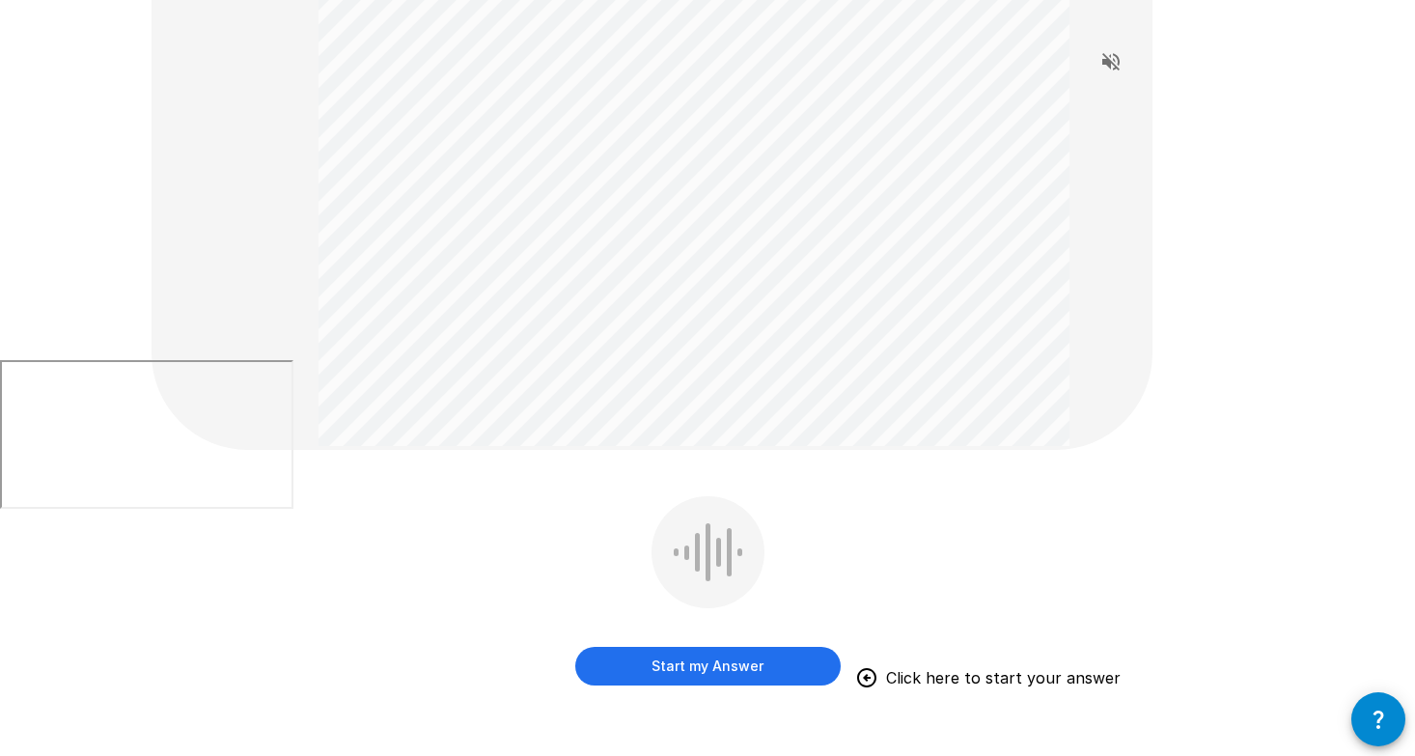
scroll to position [401, 0]
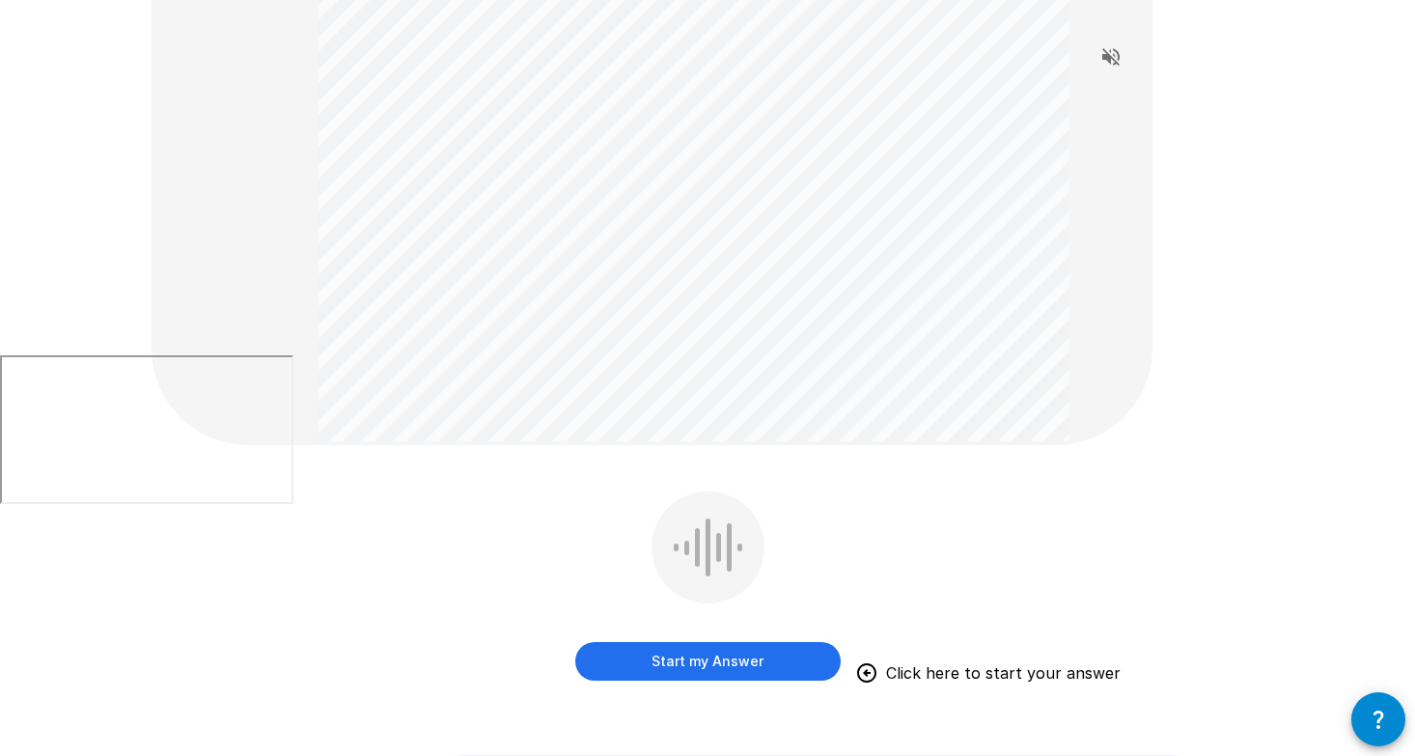
click at [678, 656] on button "Start my Answer" at bounding box center [707, 661] width 265 height 39
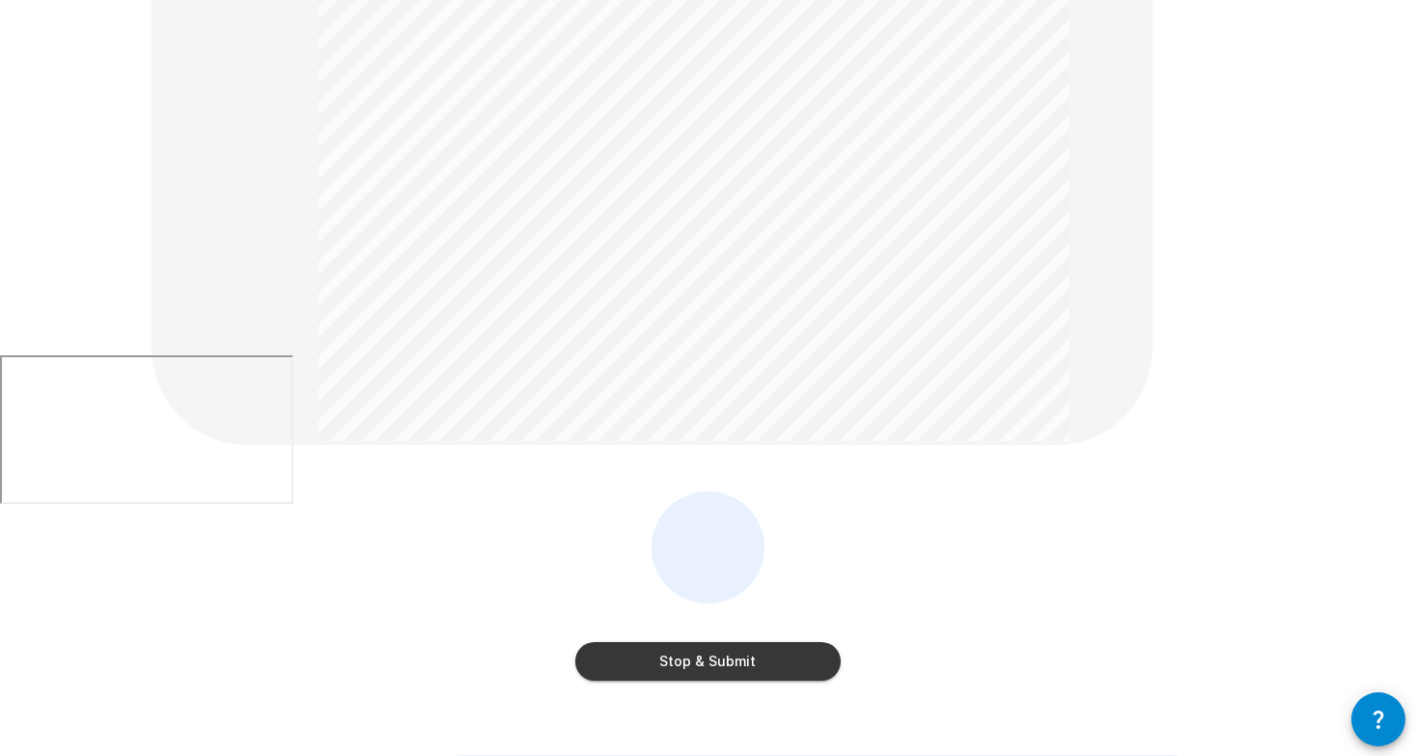
click at [678, 656] on button "Stop & Submit" at bounding box center [707, 661] width 265 height 39
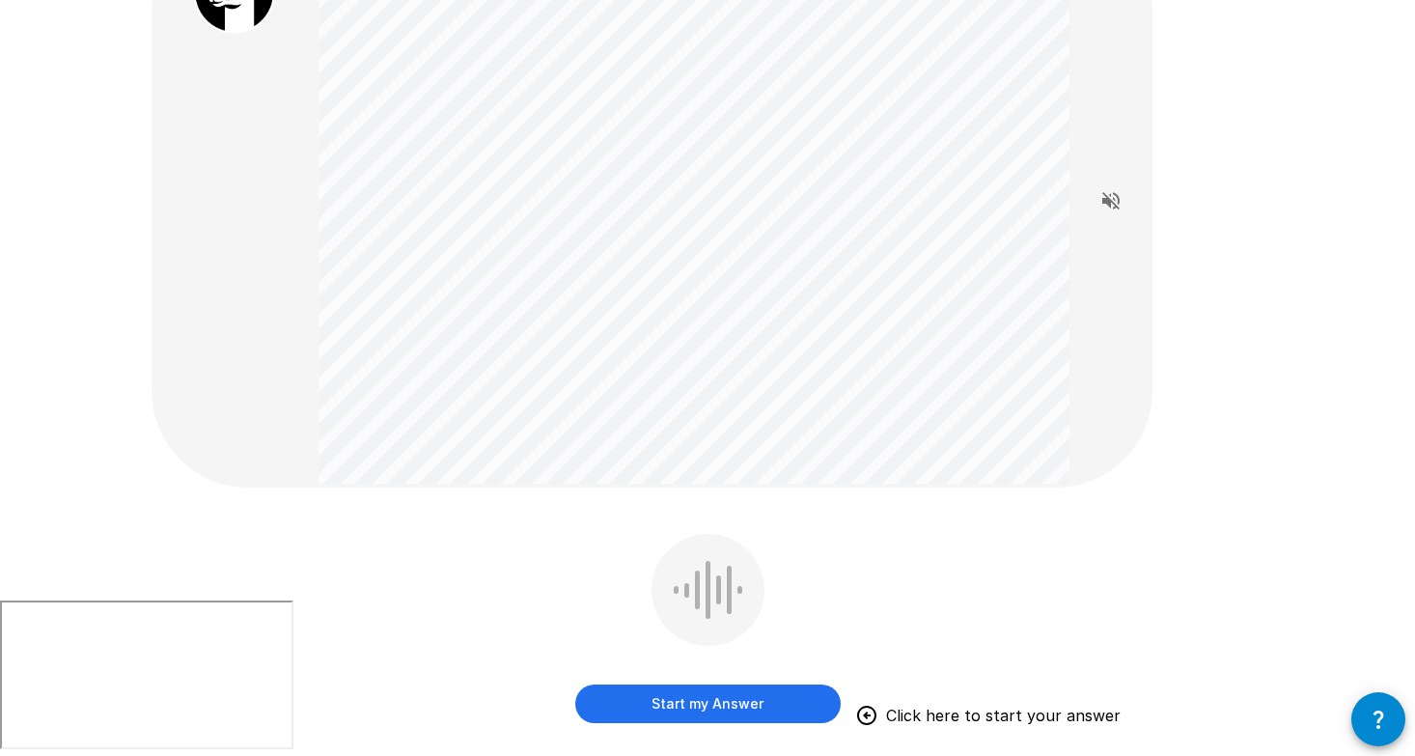
scroll to position [156, 0]
click at [709, 700] on button "Start my Answer" at bounding box center [707, 702] width 265 height 39
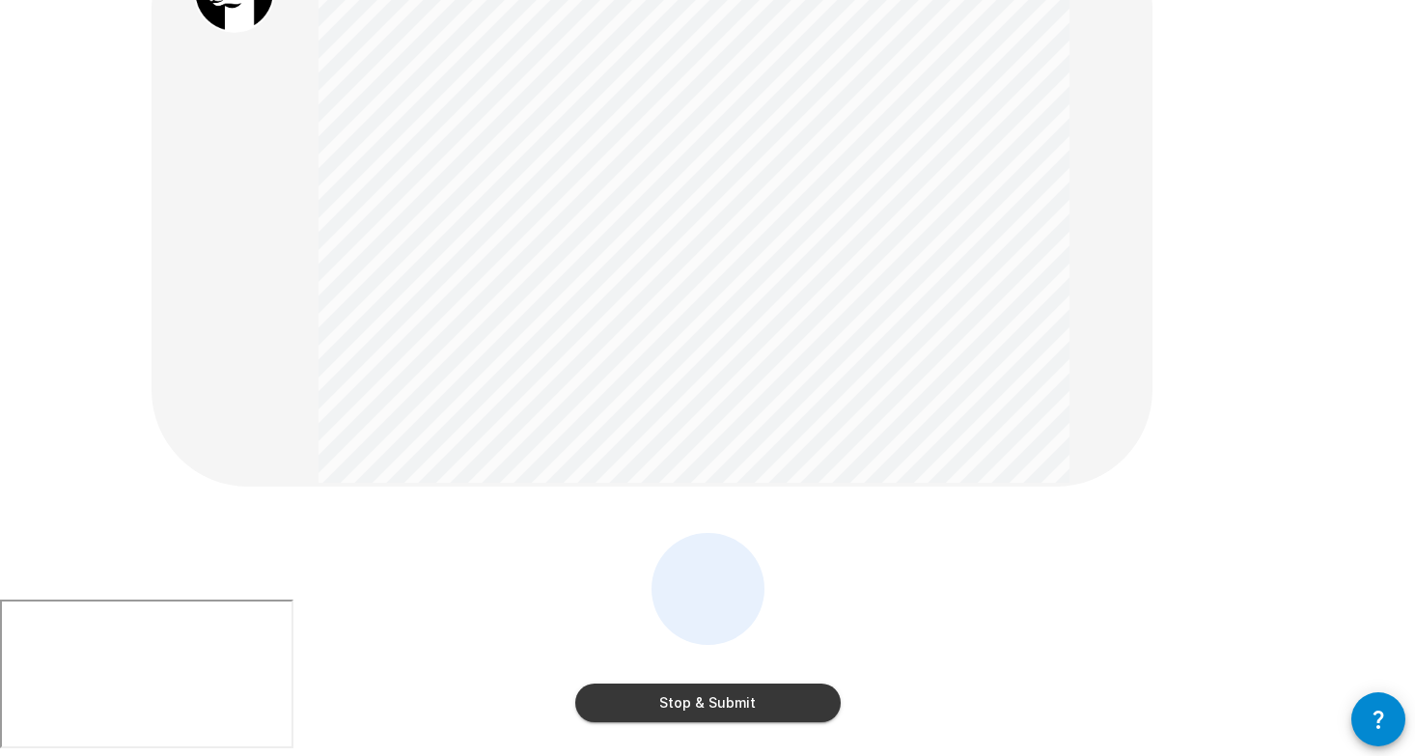
click at [709, 700] on button "Stop & Submit" at bounding box center [707, 702] width 265 height 39
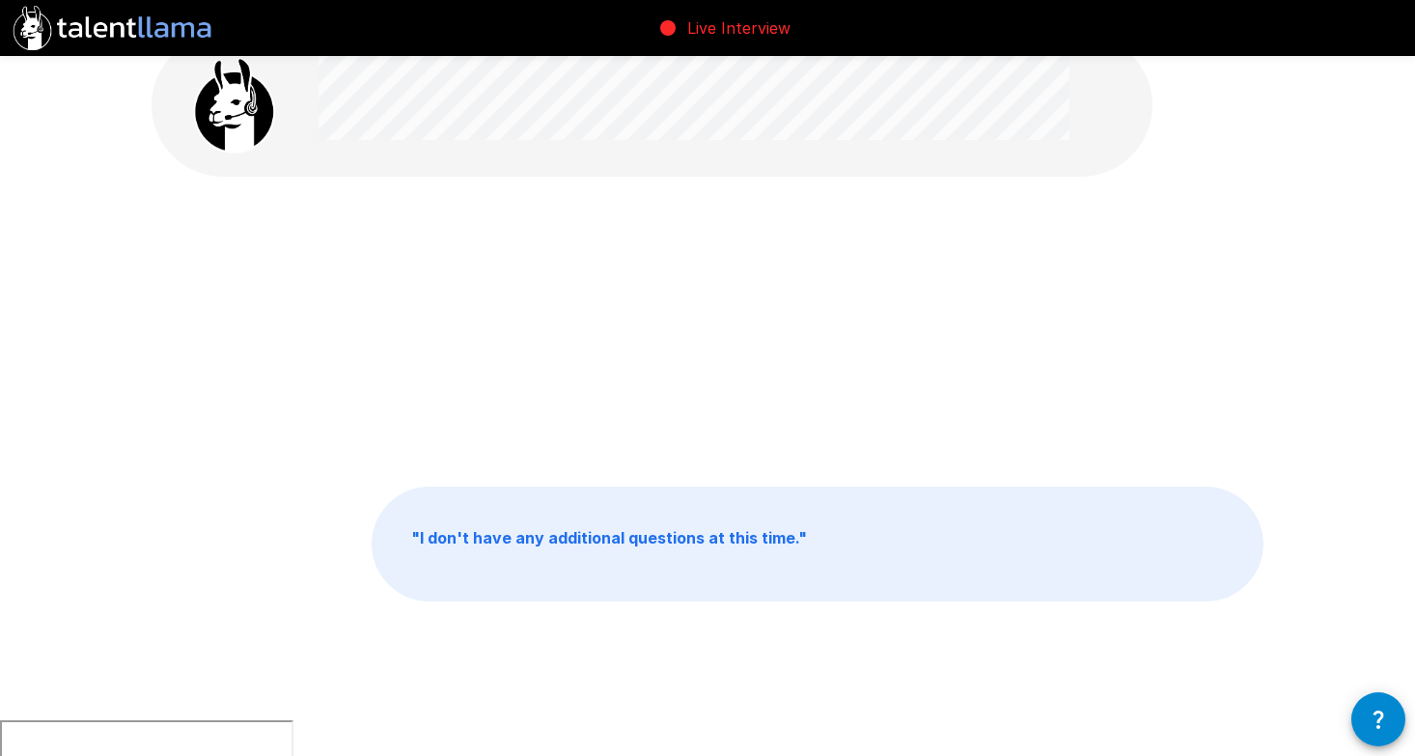
scroll to position [0, 0]
